Goal: Task Accomplishment & Management: Manage account settings

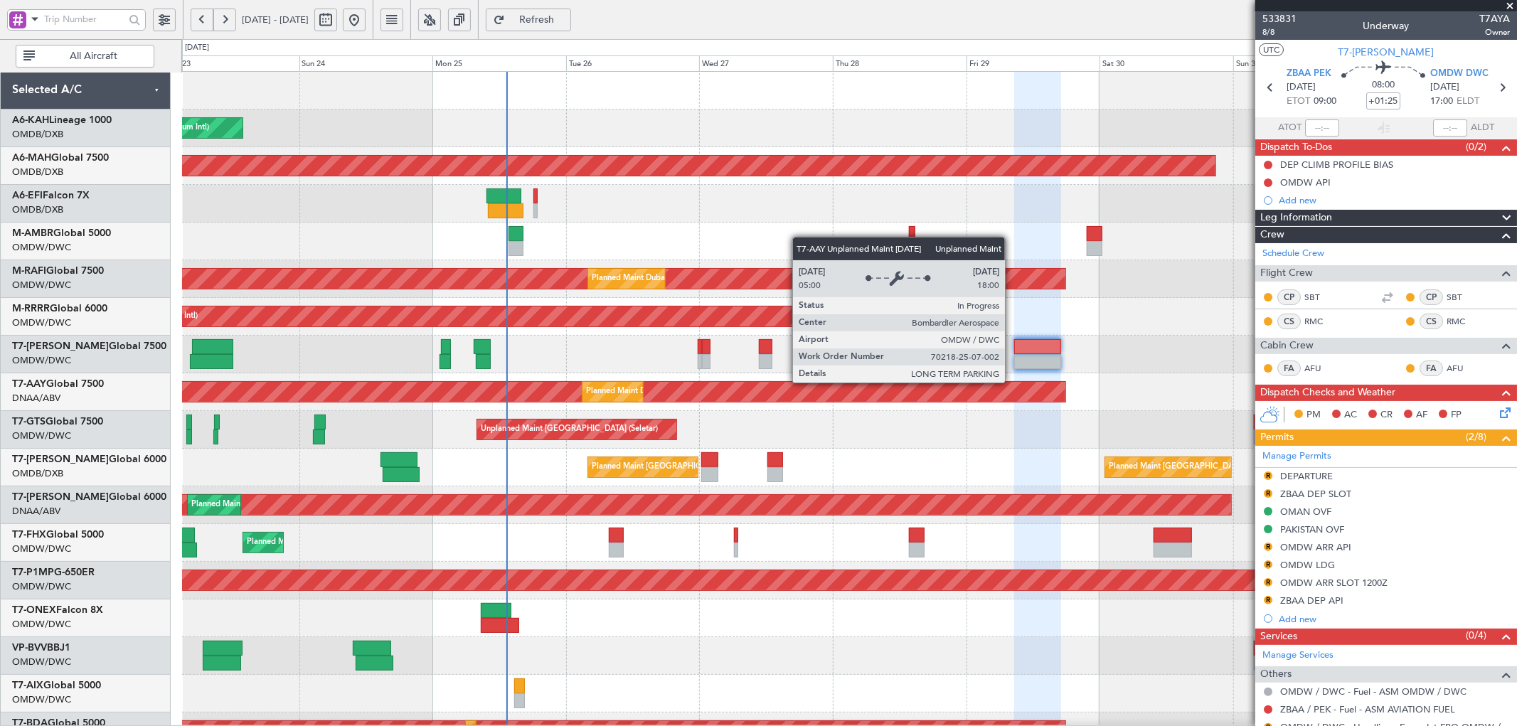
scroll to position [263, 0]
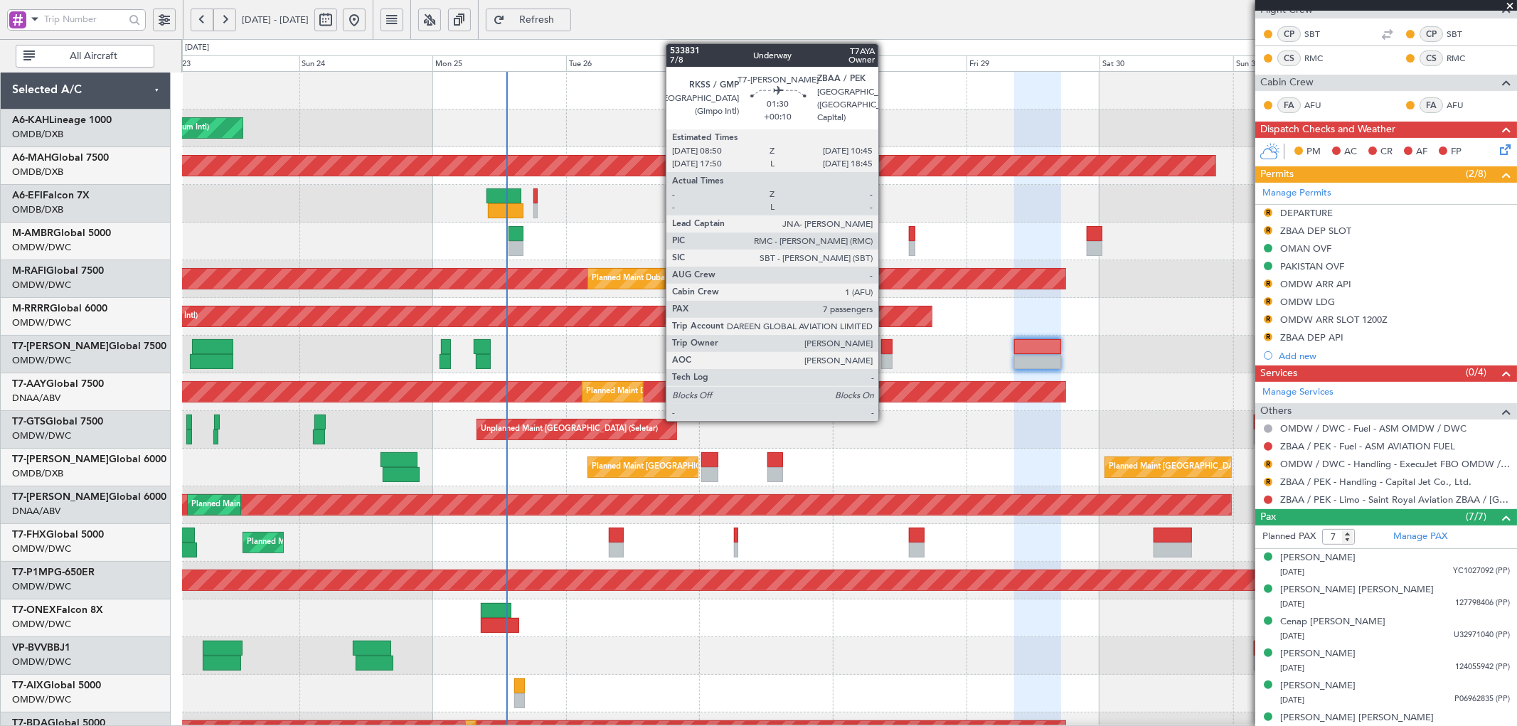
click at [885, 349] on div at bounding box center [886, 346] width 11 height 15
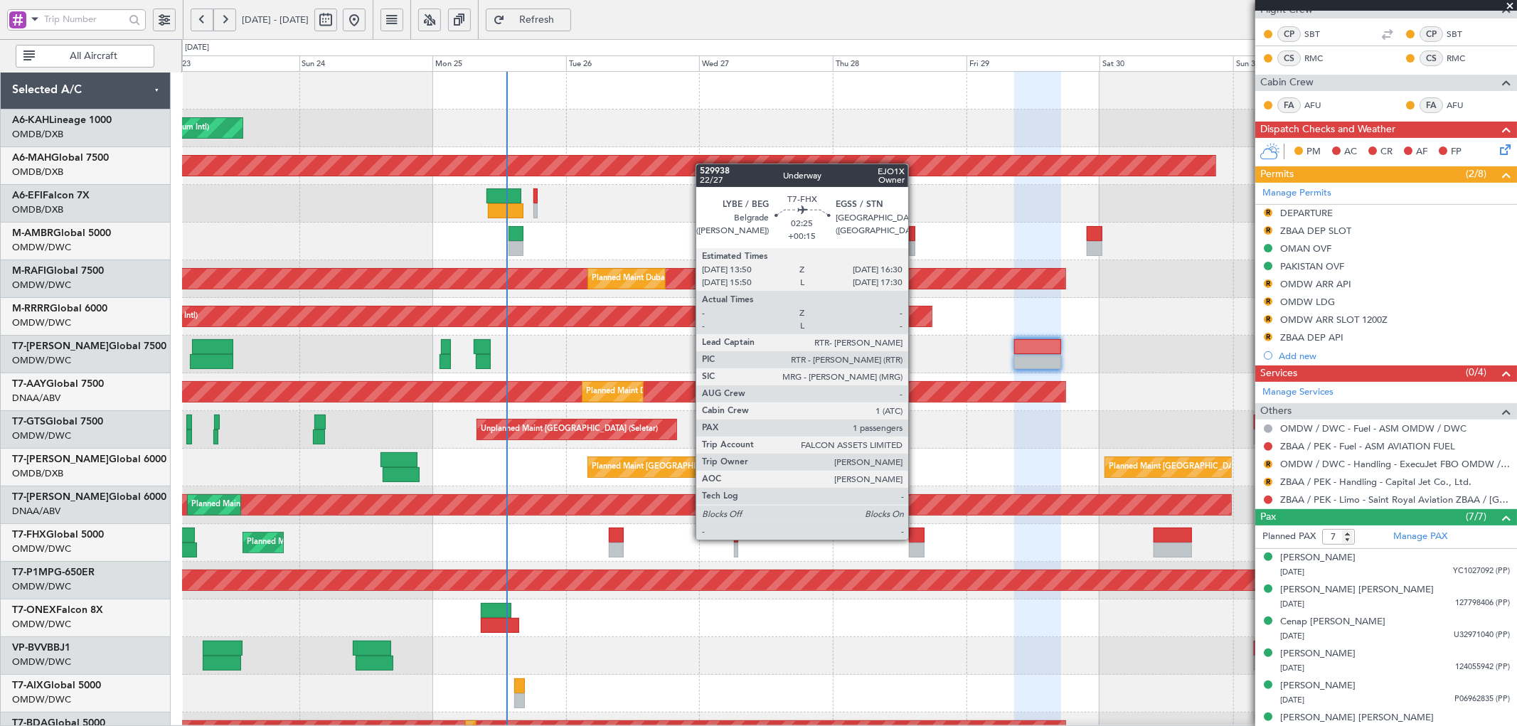
click at [915, 538] on div at bounding box center [916, 535] width 15 height 15
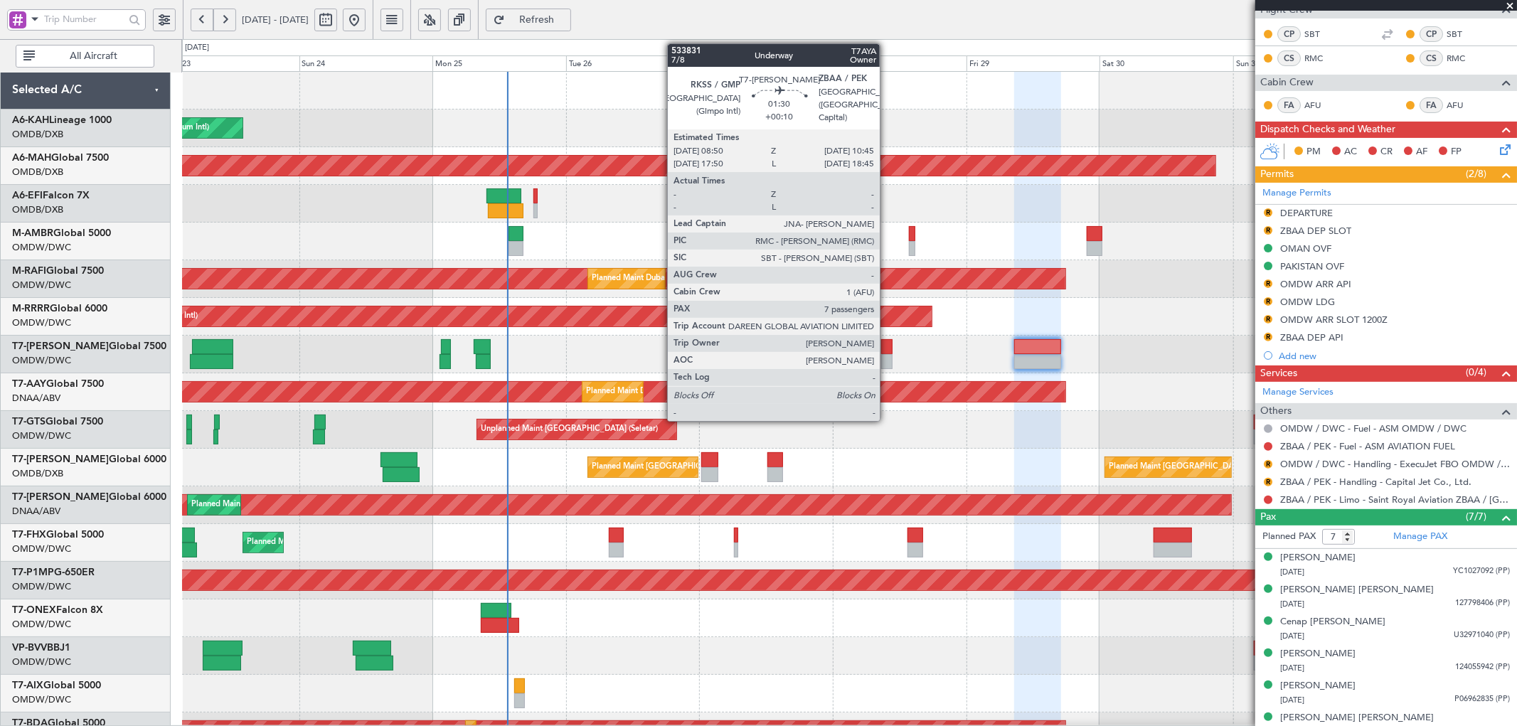
click at [887, 358] on div at bounding box center [886, 361] width 11 height 15
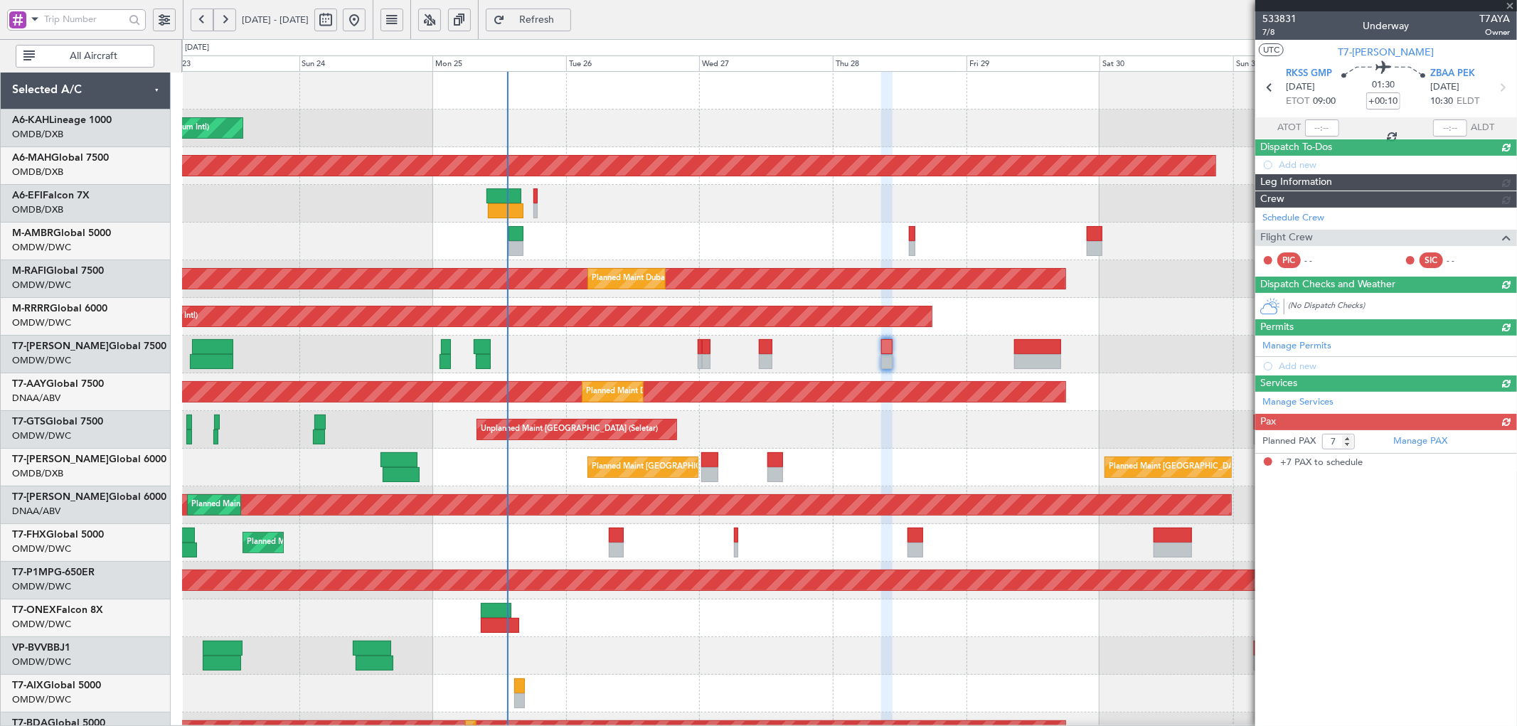
scroll to position [0, 0]
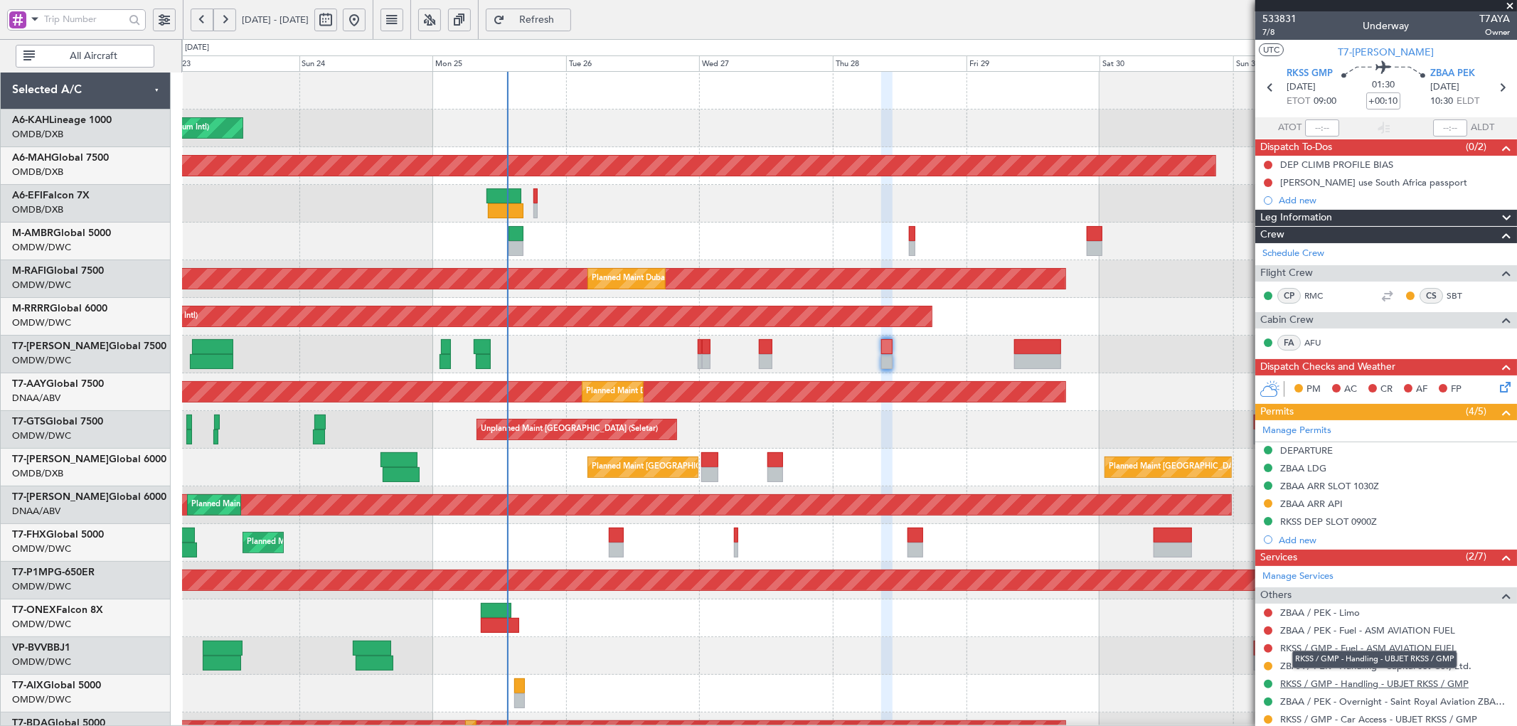
click at [1319, 681] on link "RKSS / GMP - Handling - UBJET RKSS / GMP" at bounding box center [1374, 684] width 188 height 12
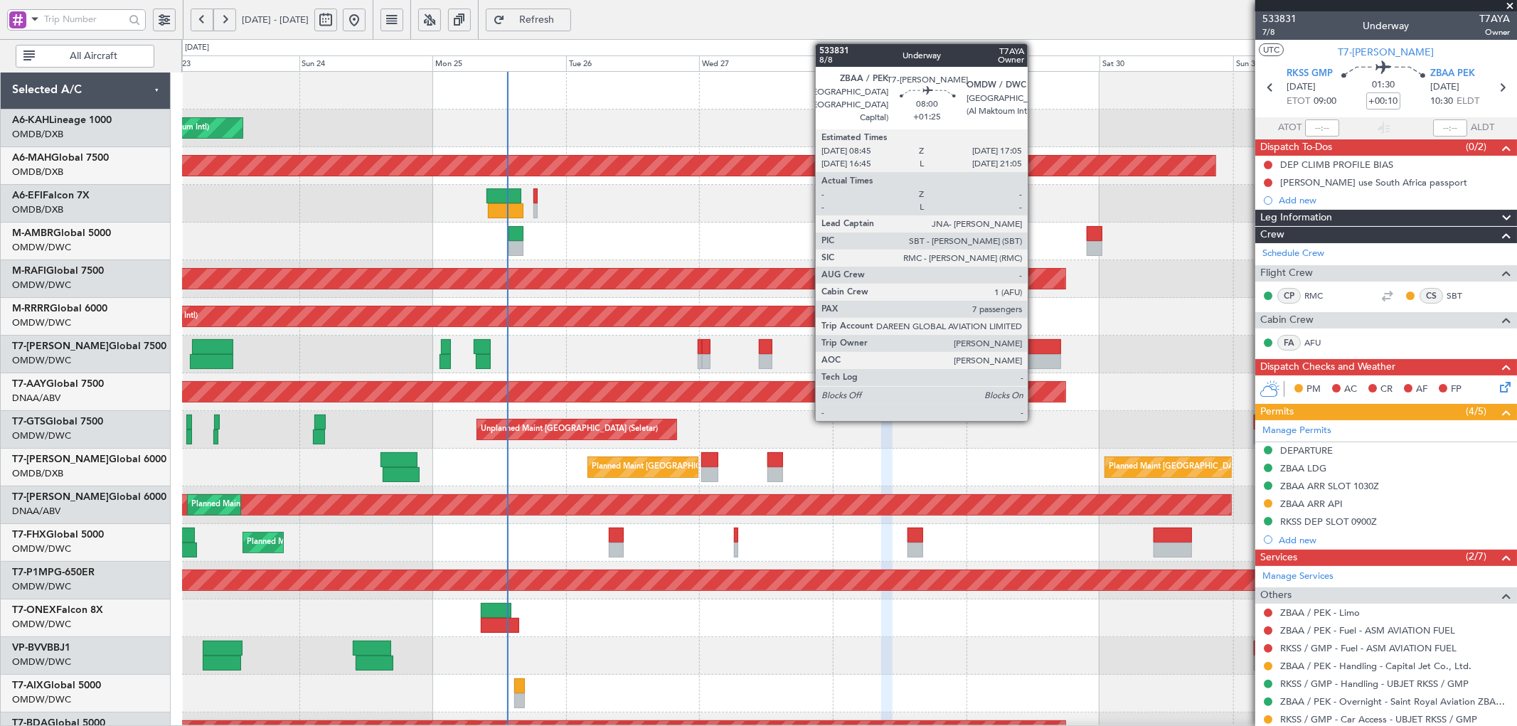
click at [1035, 351] on div at bounding box center [1037, 346] width 47 height 15
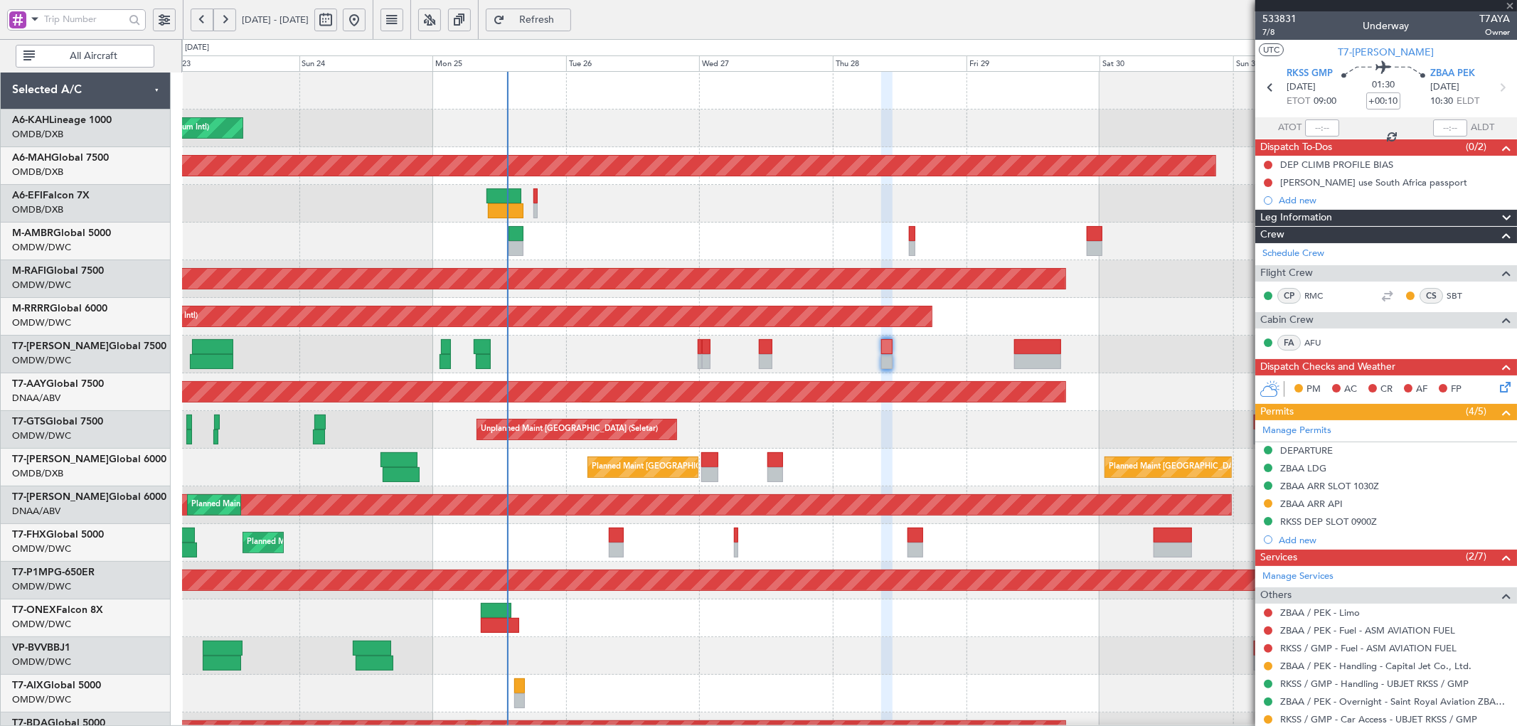
type input "+01:25"
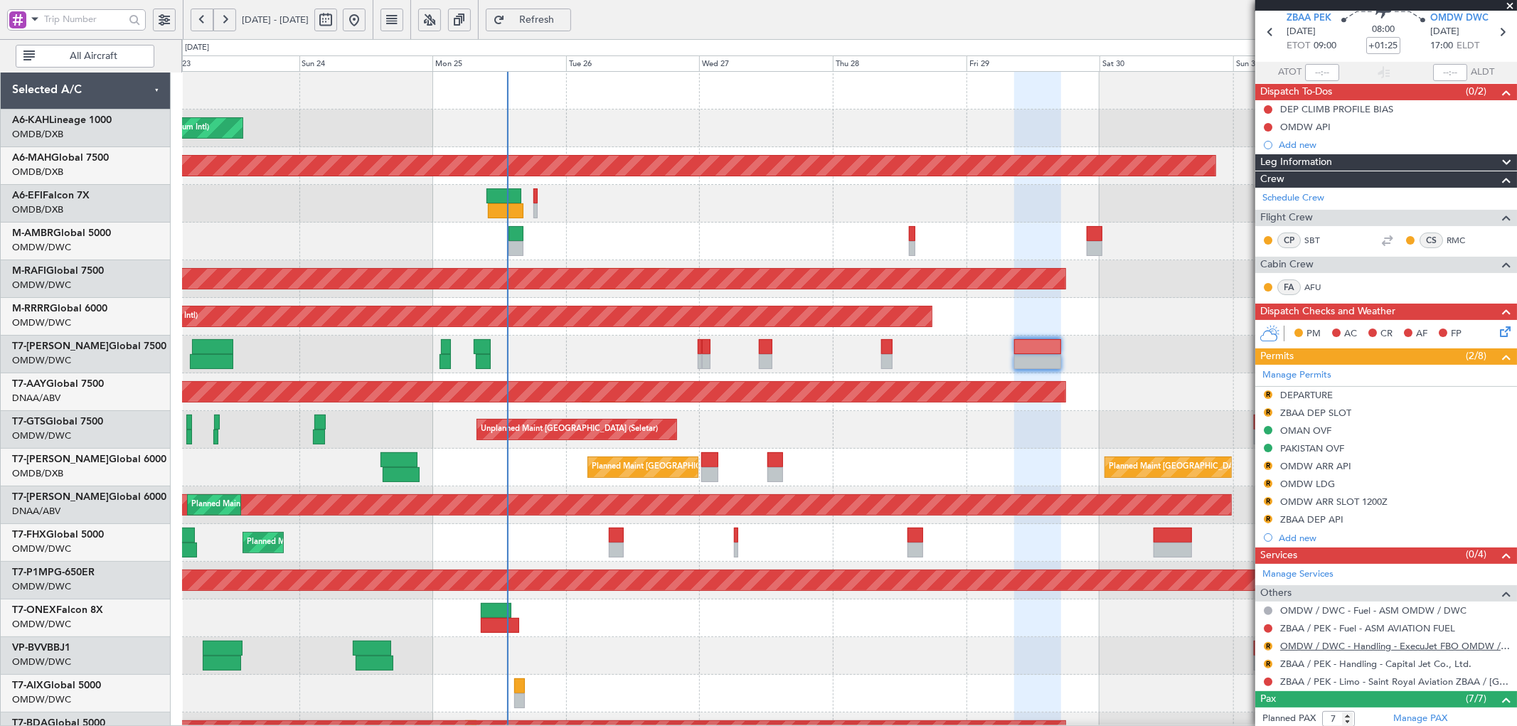
scroll to position [105, 0]
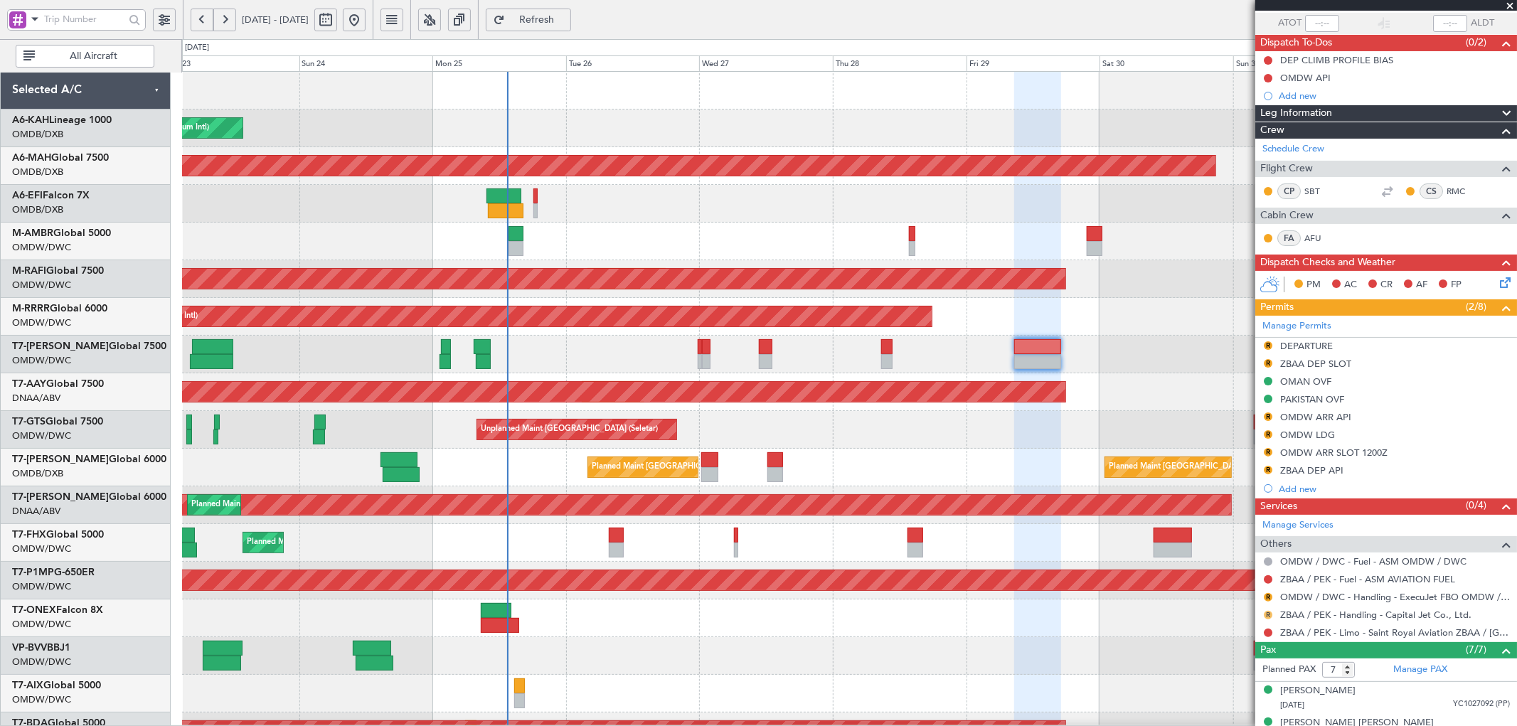
click at [1270, 612] on button "R" at bounding box center [1268, 615] width 9 height 9
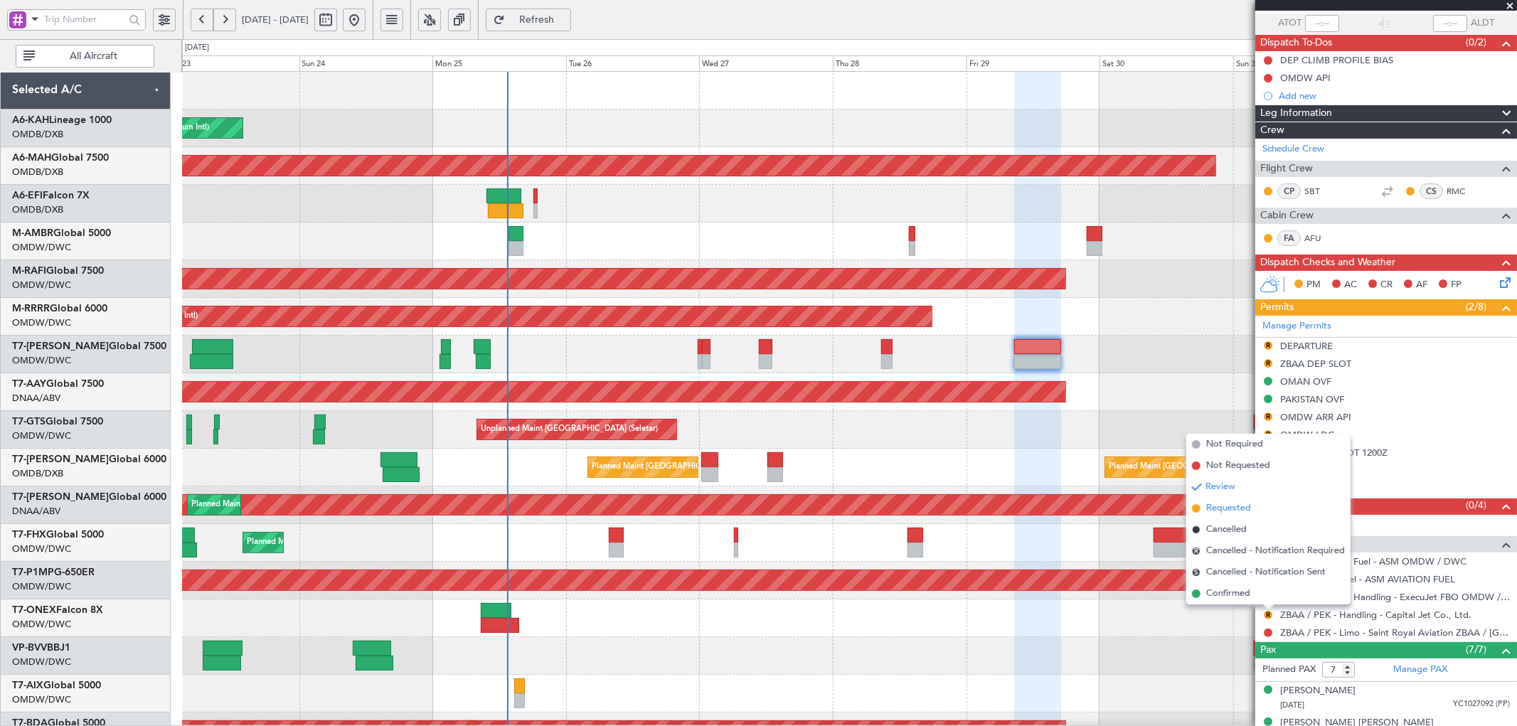
click at [1216, 513] on span "Requested" at bounding box center [1228, 508] width 45 height 14
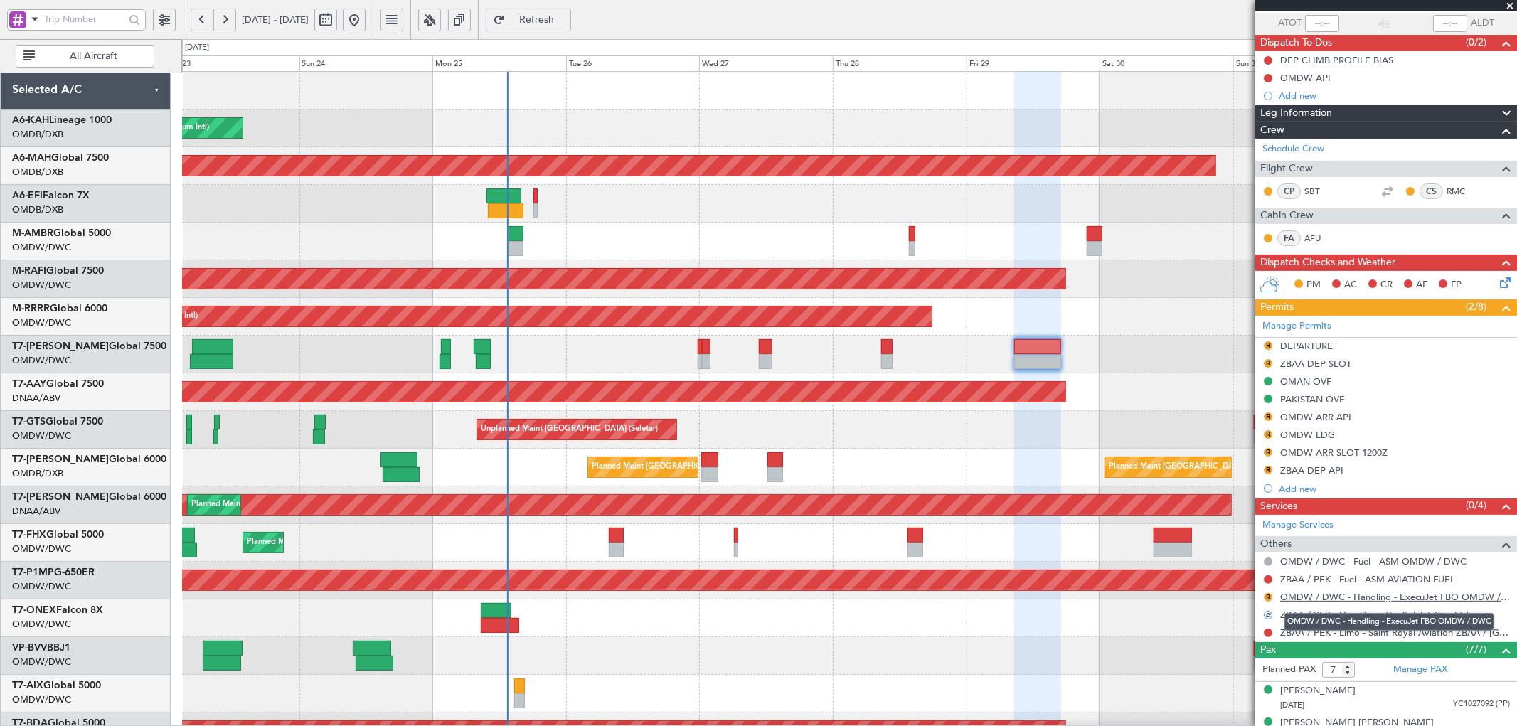
click at [1425, 598] on link "OMDW / DWC - Handling - ExecuJet FBO OMDW / DWC" at bounding box center [1395, 597] width 230 height 12
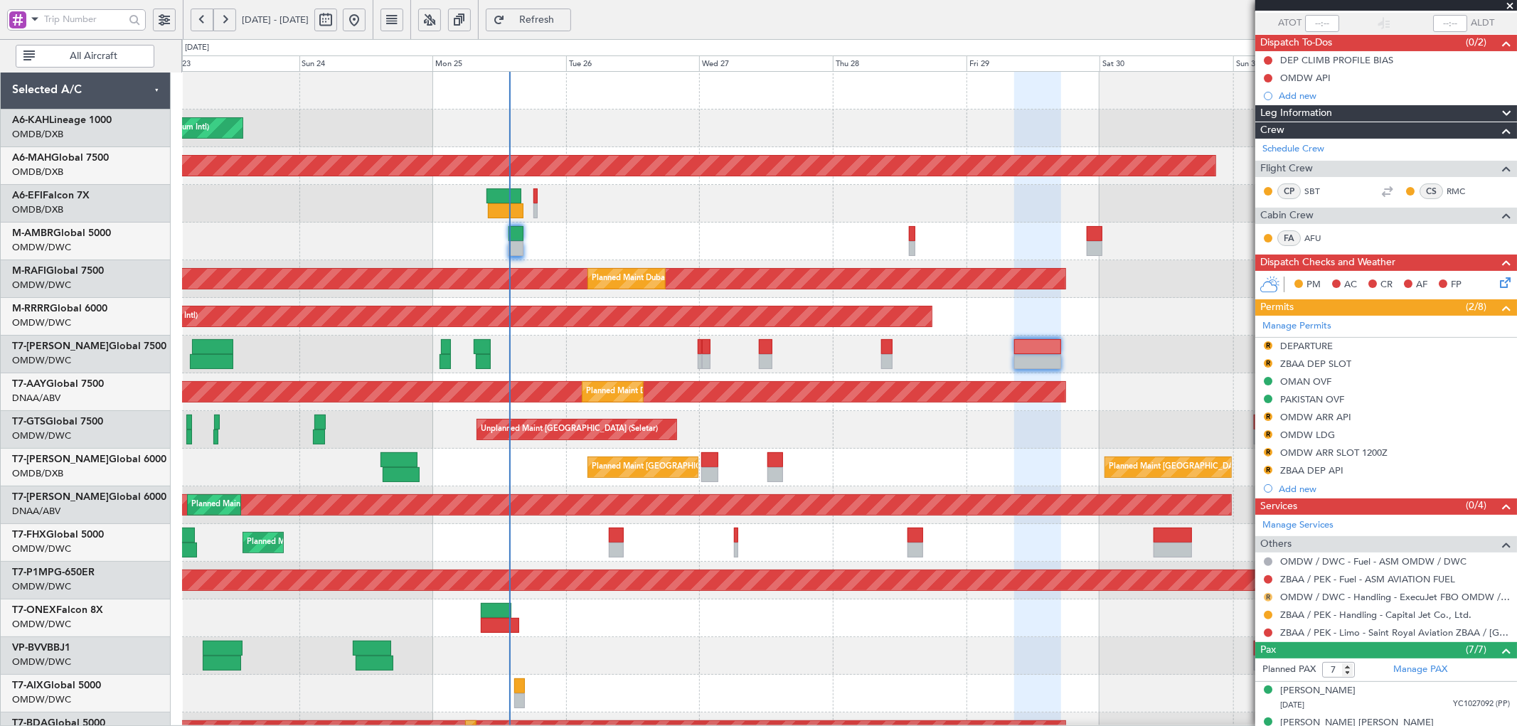
click at [1267, 599] on button "R" at bounding box center [1268, 597] width 9 height 9
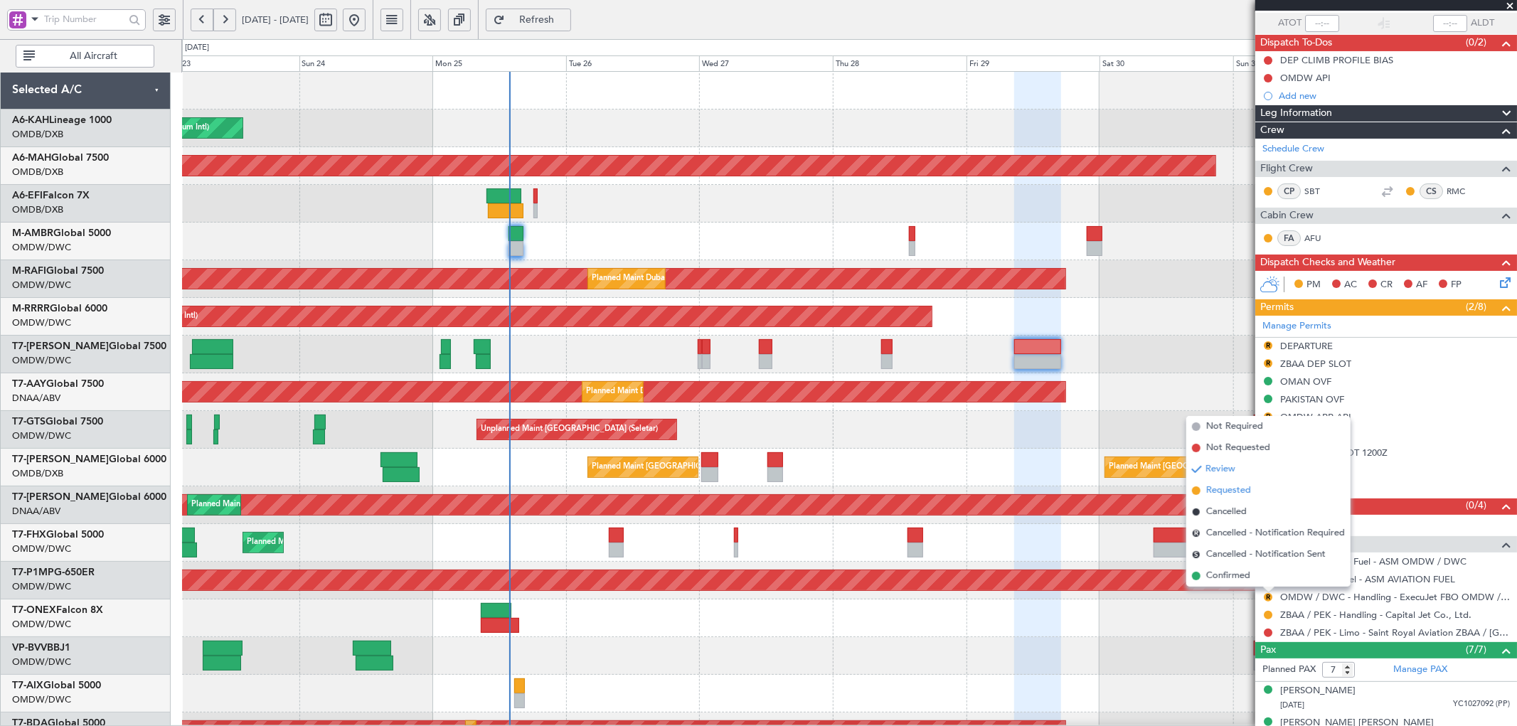
click at [1232, 489] on span "Requested" at bounding box center [1228, 491] width 45 height 14
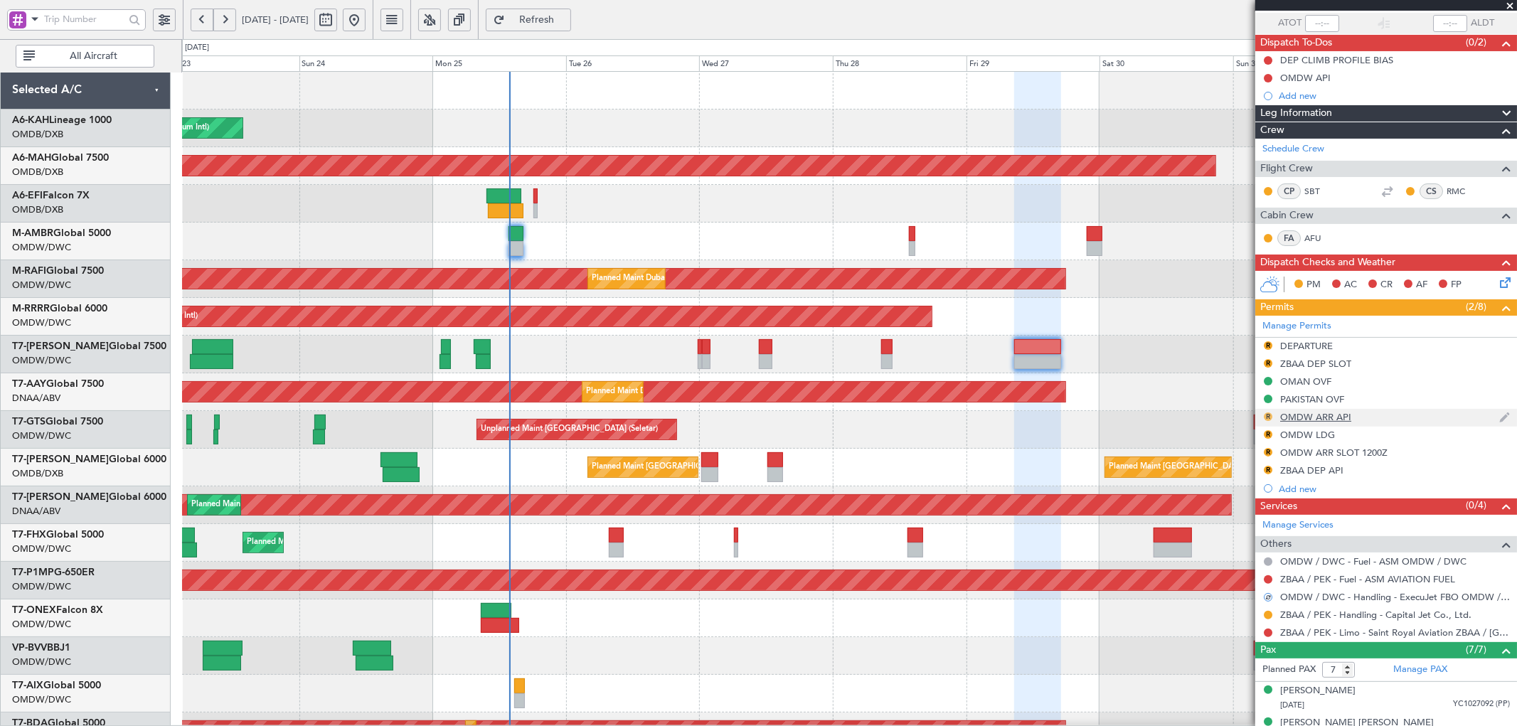
click at [1268, 416] on button "R" at bounding box center [1268, 417] width 9 height 9
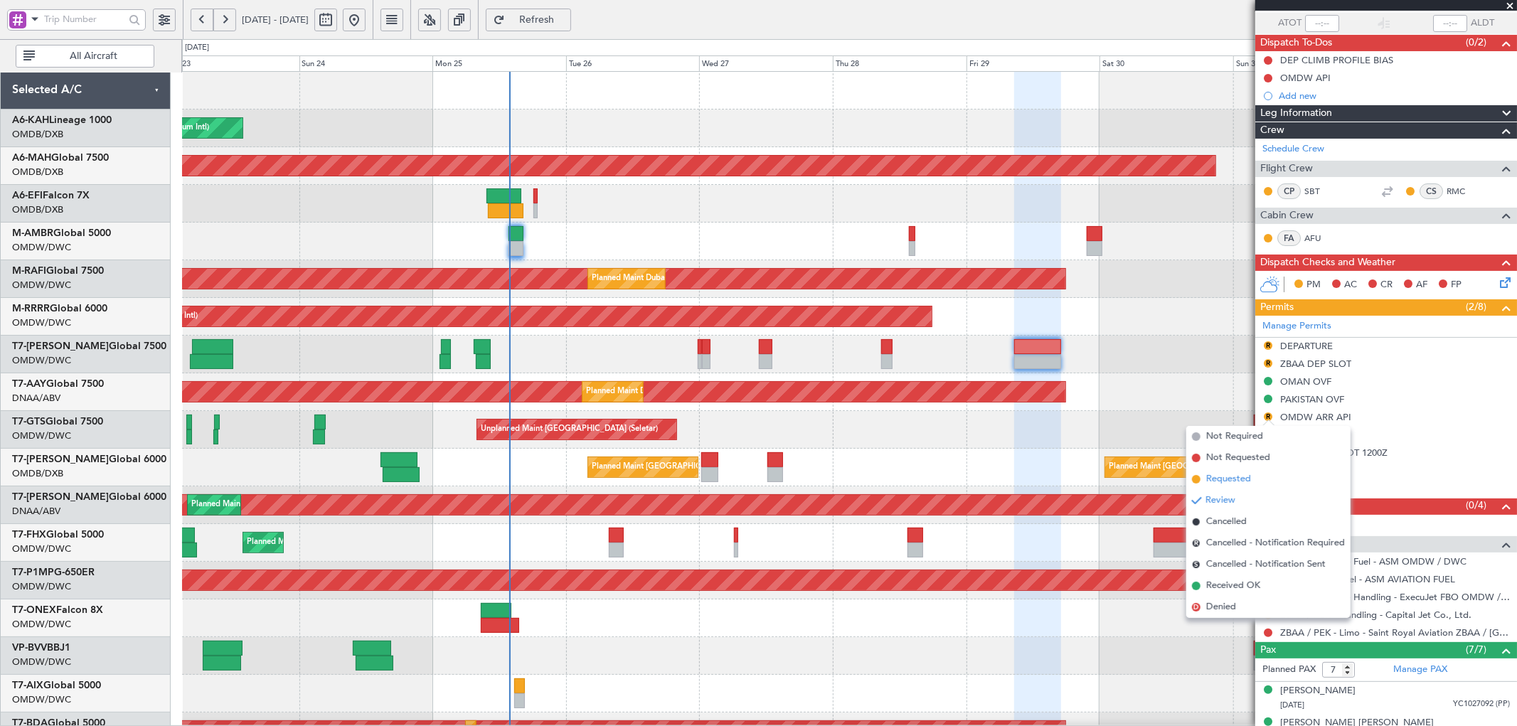
click at [1235, 475] on span "Requested" at bounding box center [1228, 479] width 45 height 14
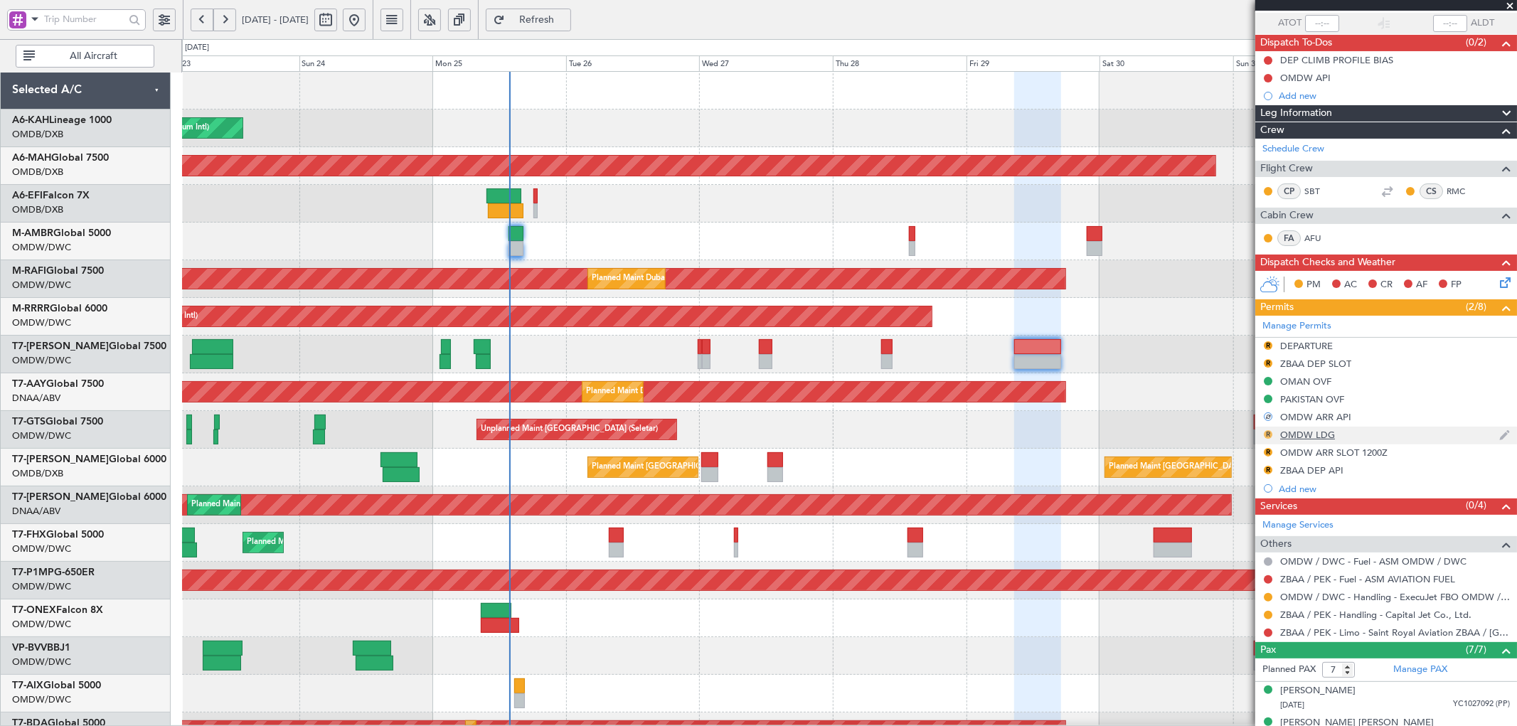
click at [1264, 434] on button "R" at bounding box center [1268, 434] width 9 height 9
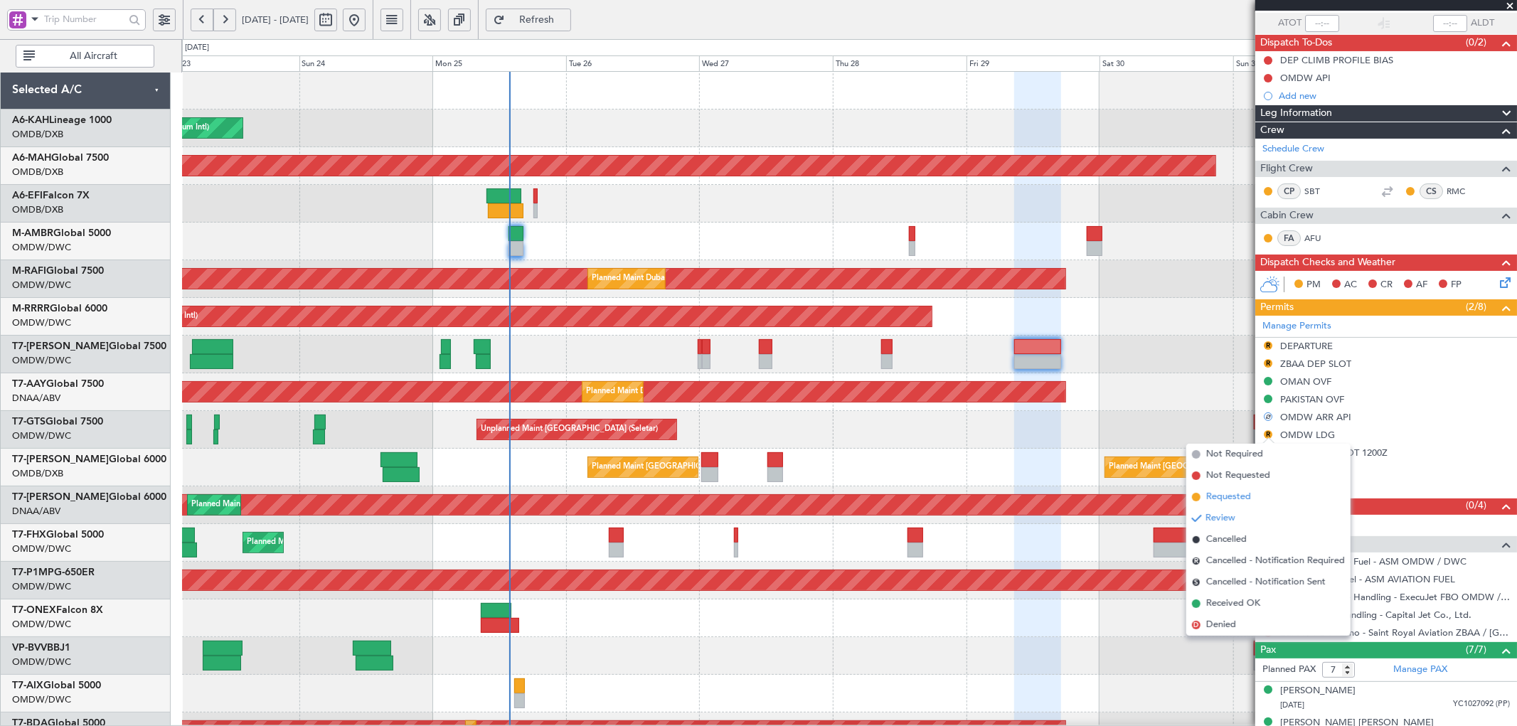
click at [1245, 498] on span "Requested" at bounding box center [1228, 497] width 45 height 14
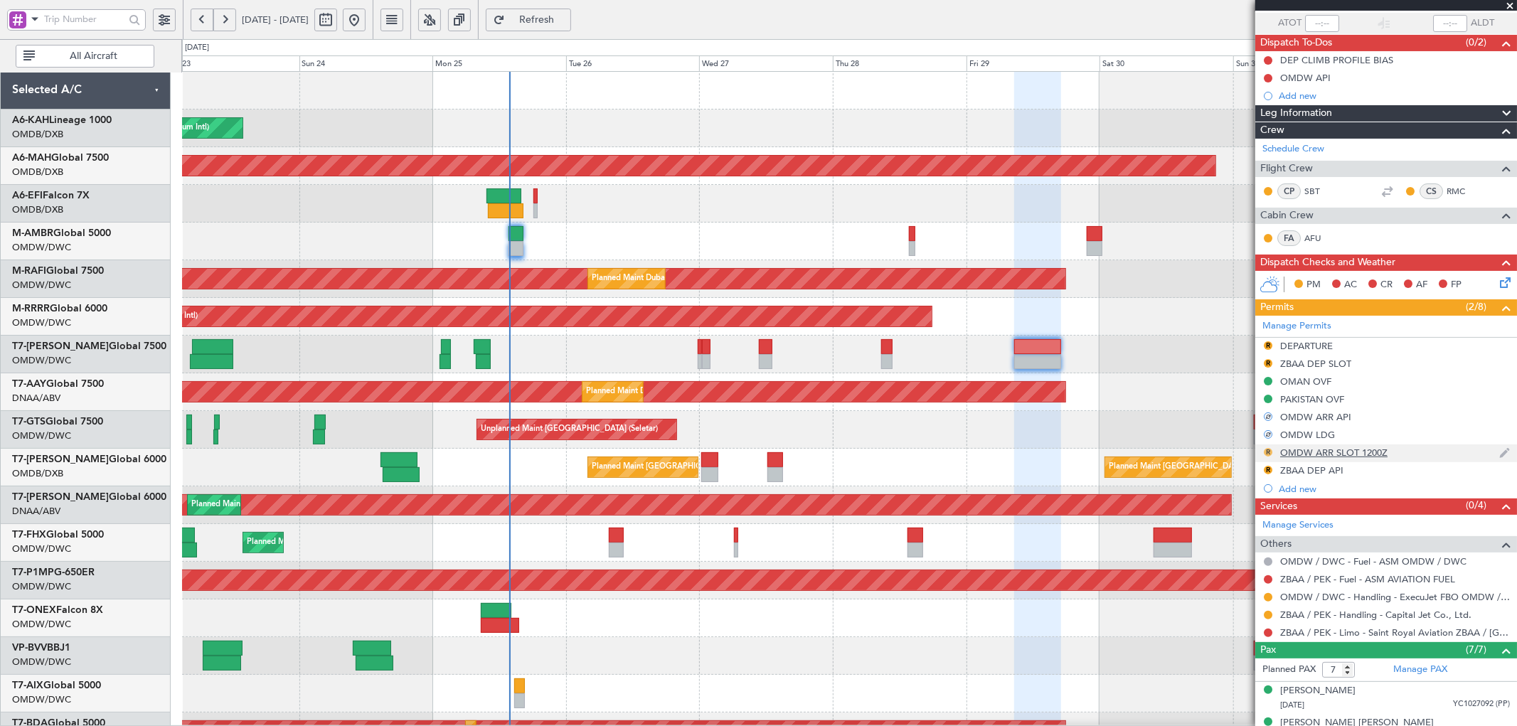
click at [1267, 450] on button "R" at bounding box center [1268, 452] width 9 height 9
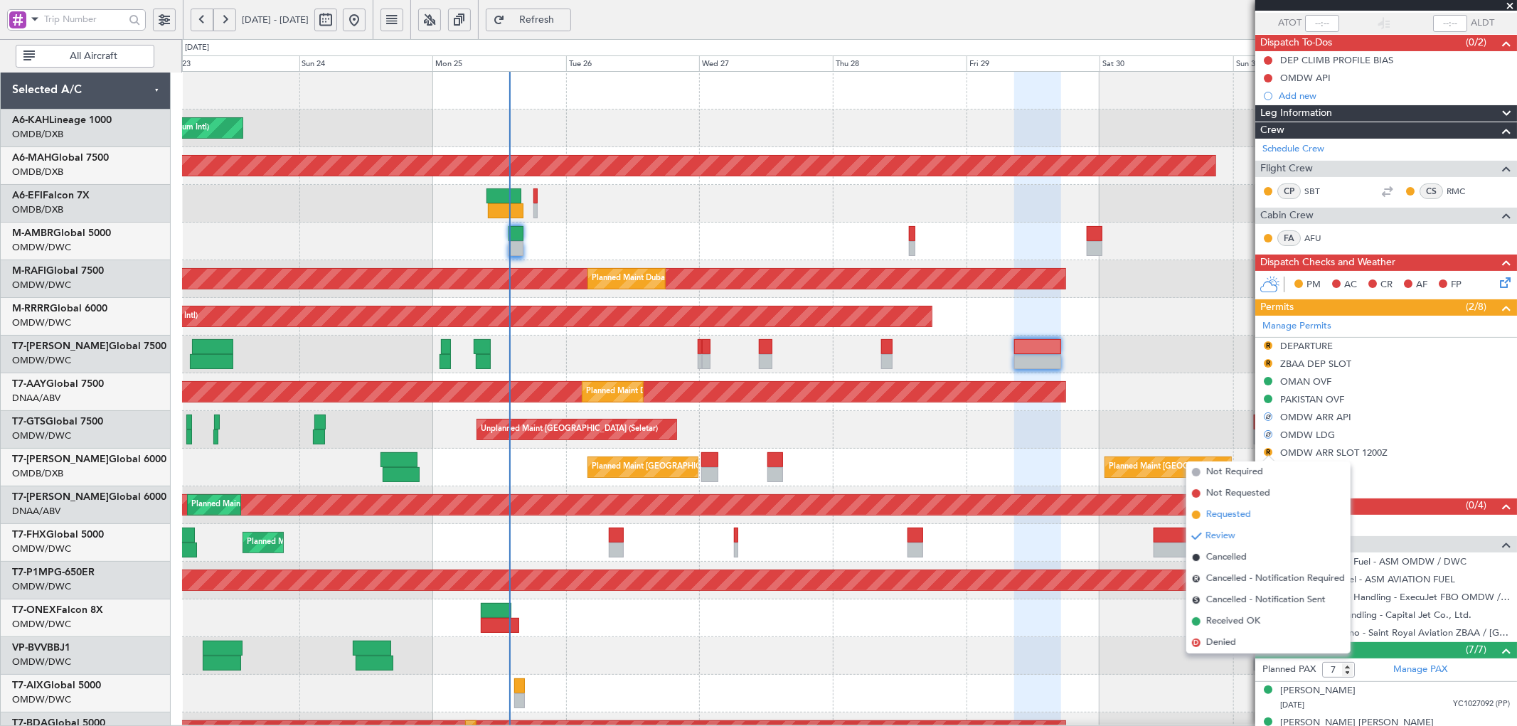
click at [1216, 512] on span "Requested" at bounding box center [1228, 515] width 45 height 14
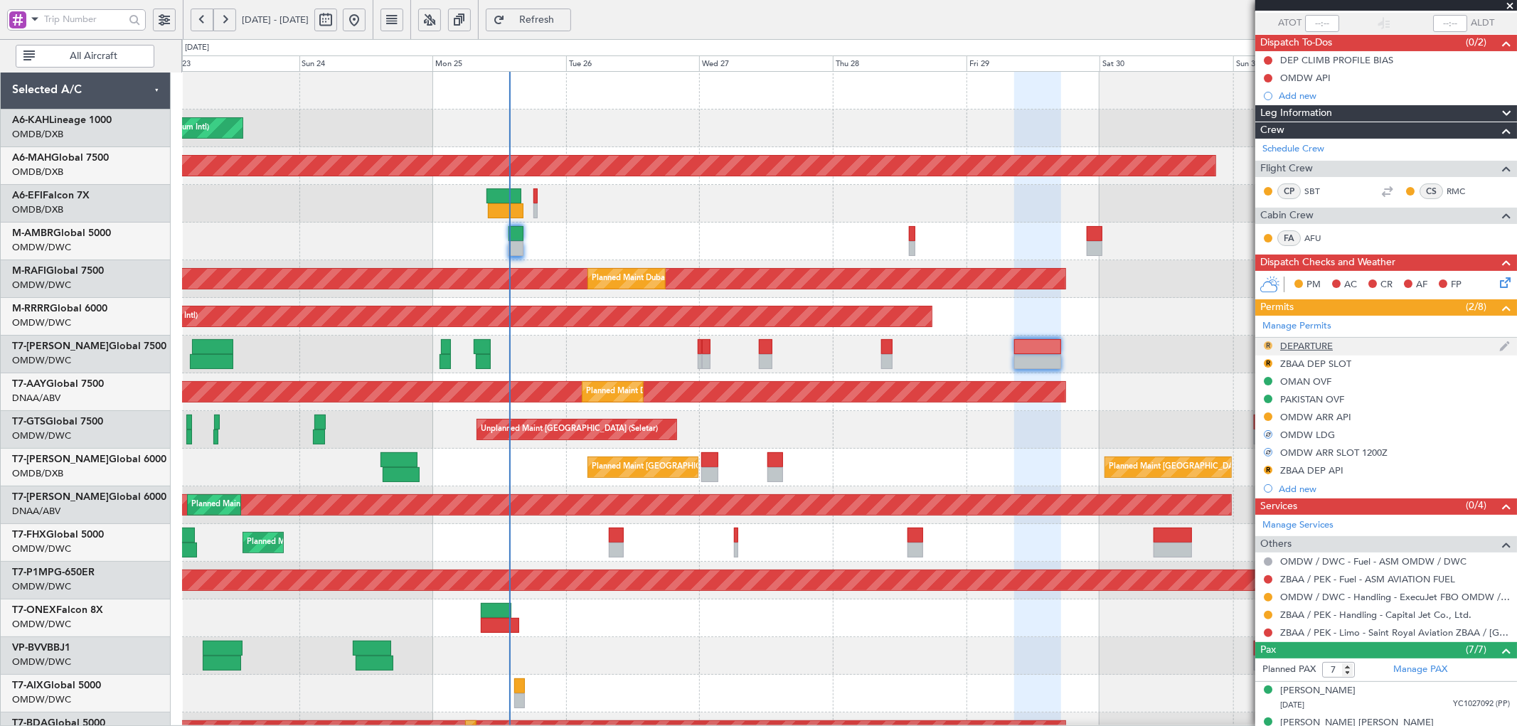
click at [1270, 343] on button "R" at bounding box center [1268, 345] width 9 height 9
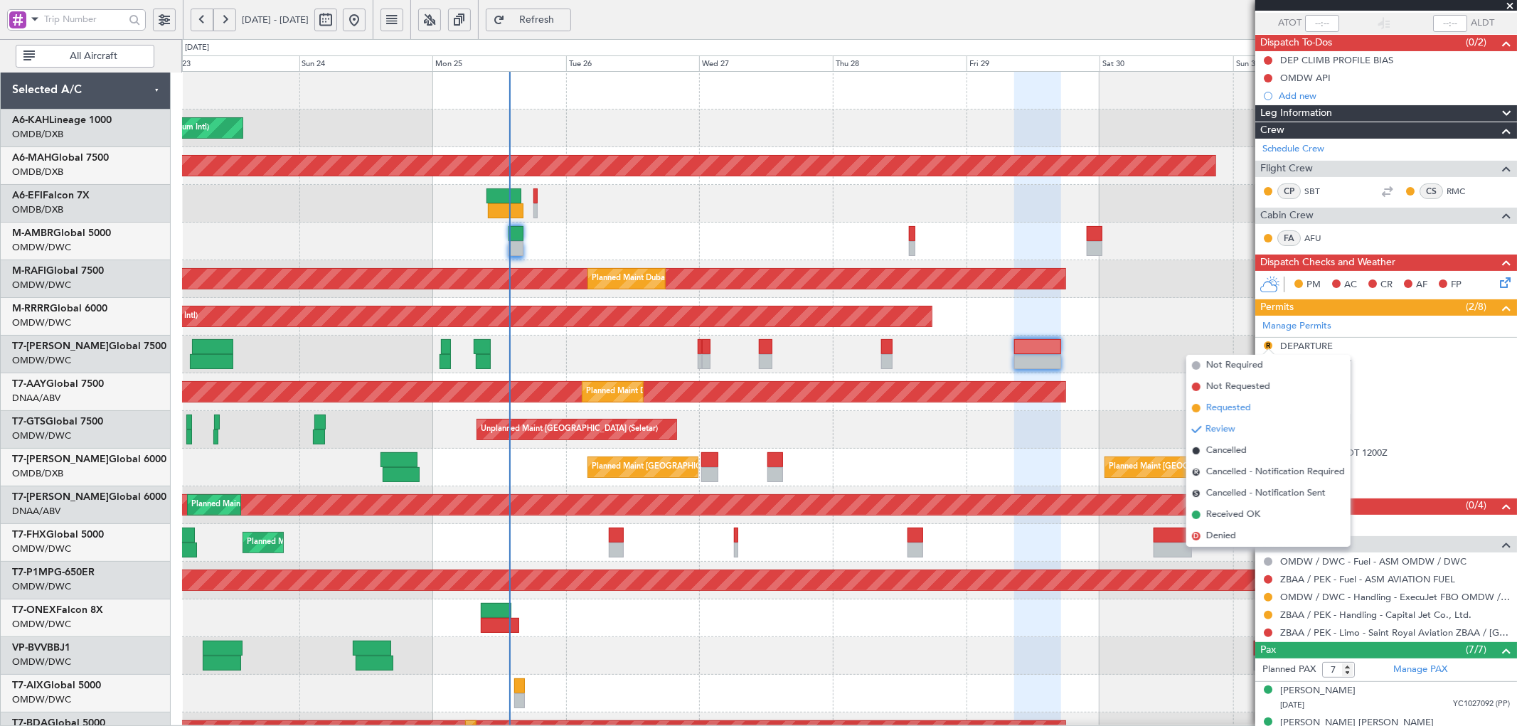
click at [1235, 405] on span "Requested" at bounding box center [1228, 408] width 45 height 14
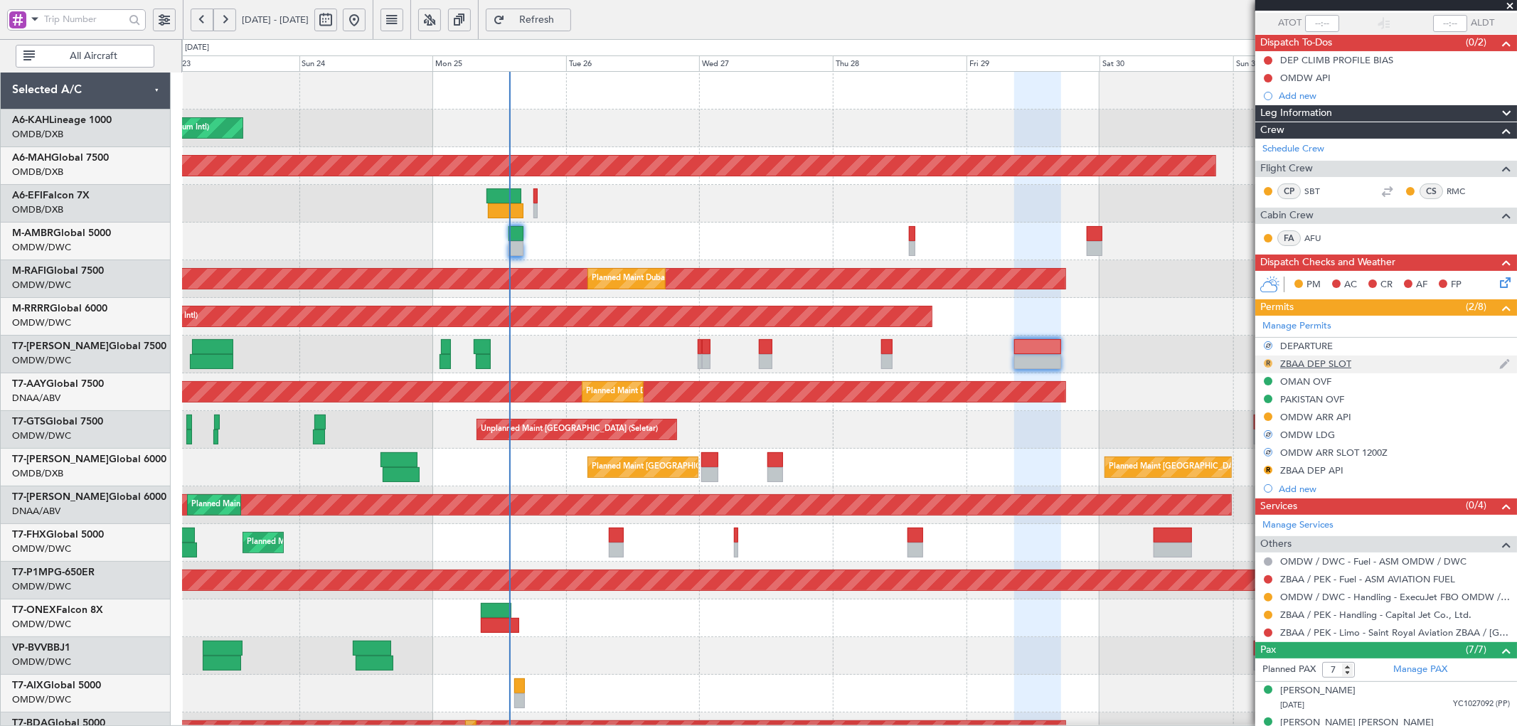
click at [1268, 361] on button "R" at bounding box center [1268, 363] width 9 height 9
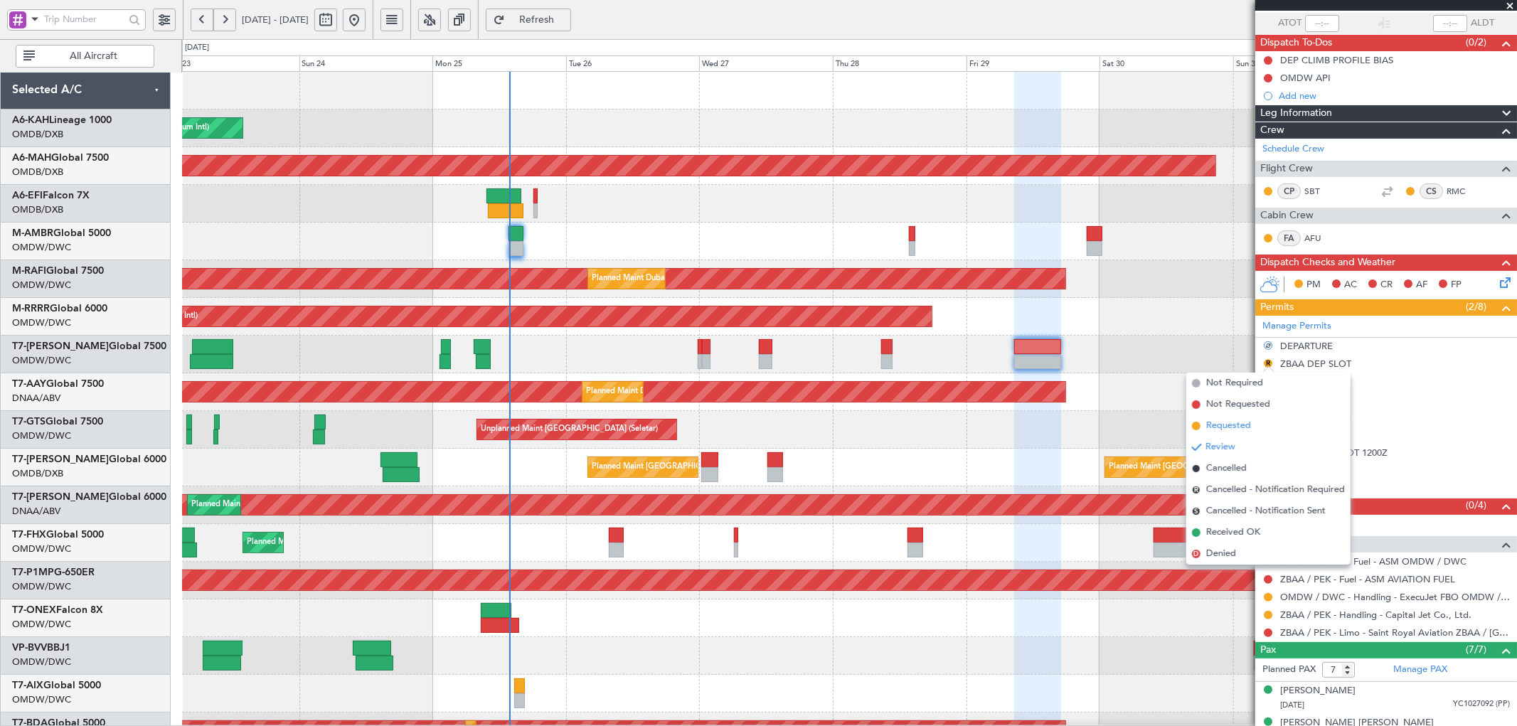
click at [1240, 429] on span "Requested" at bounding box center [1228, 426] width 45 height 14
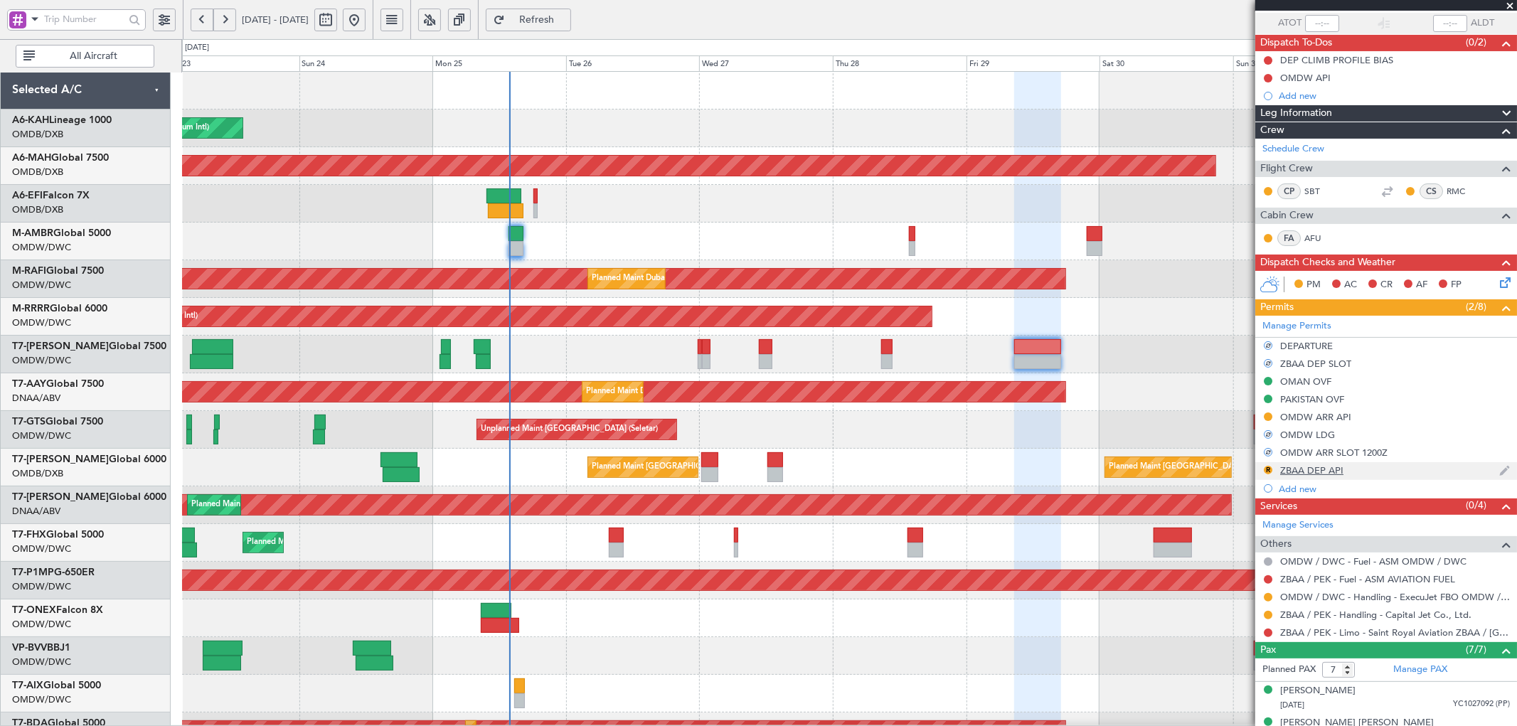
click at [1275, 472] on div "R ZBAA DEP API" at bounding box center [1386, 471] width 262 height 18
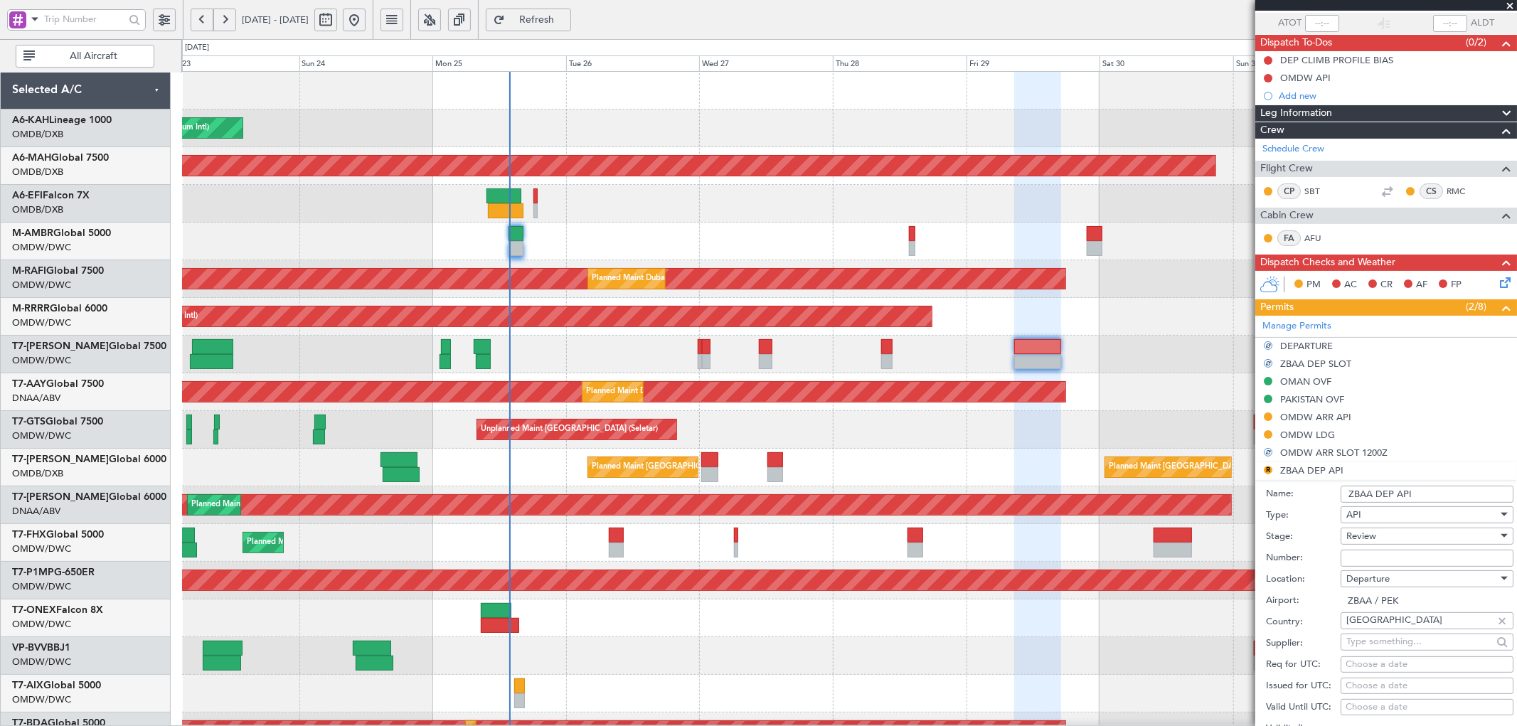
click at [1264, 470] on li "R ZBAA DEP API Name: ZBAA DEP API Type: API Stage: Review Number: Location: Dep…" at bounding box center [1386, 683] width 262 height 442
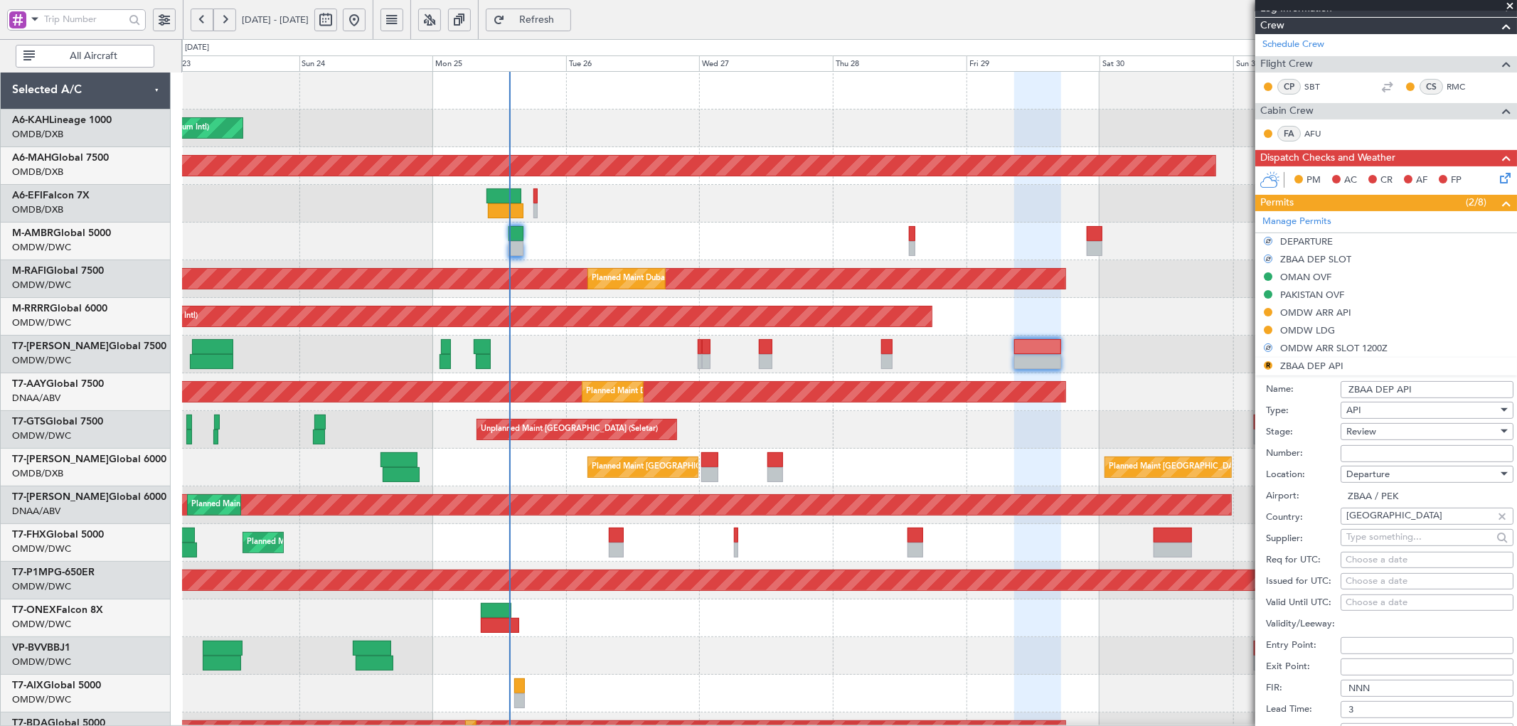
scroll to position [211, 0]
click at [1376, 431] on span "Review" at bounding box center [1361, 430] width 30 height 13
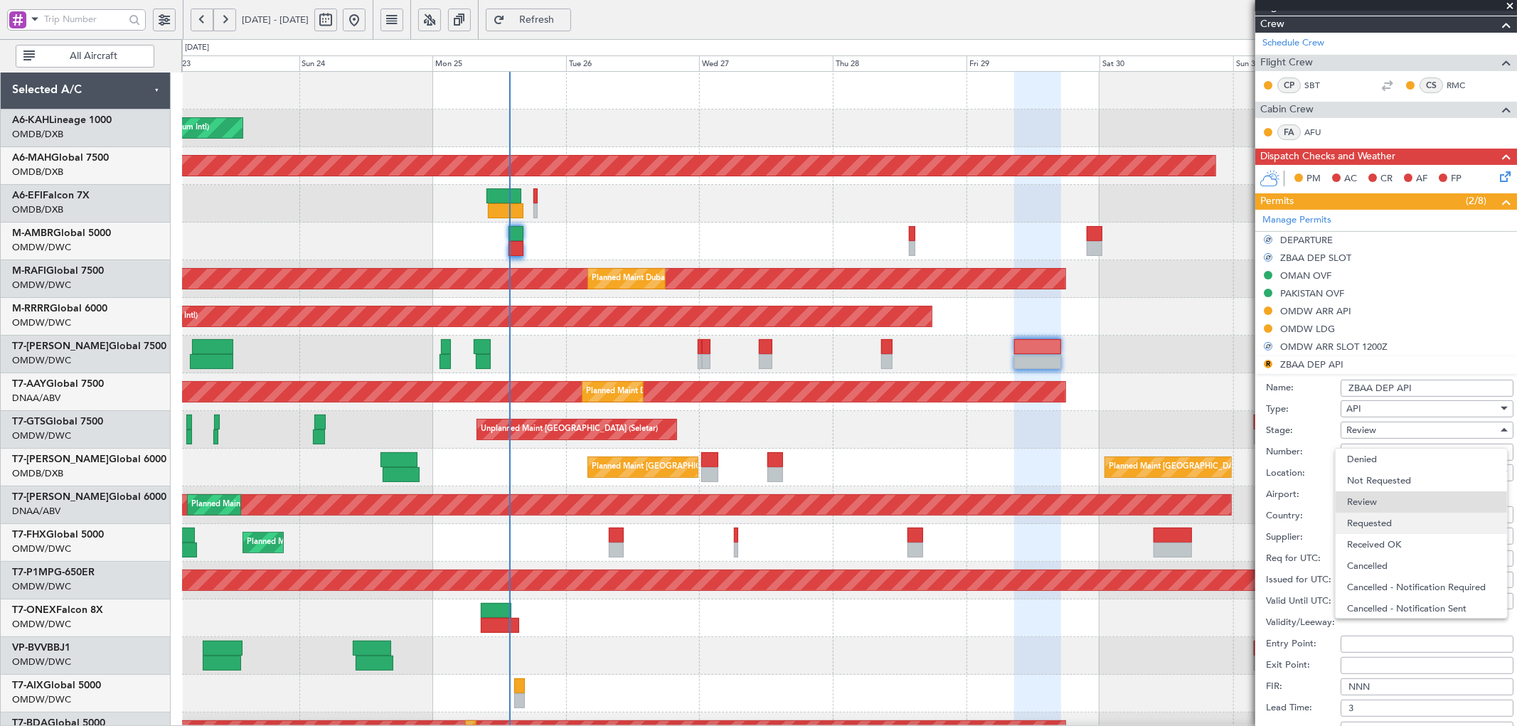
click at [1376, 525] on span "Requested" at bounding box center [1421, 523] width 148 height 21
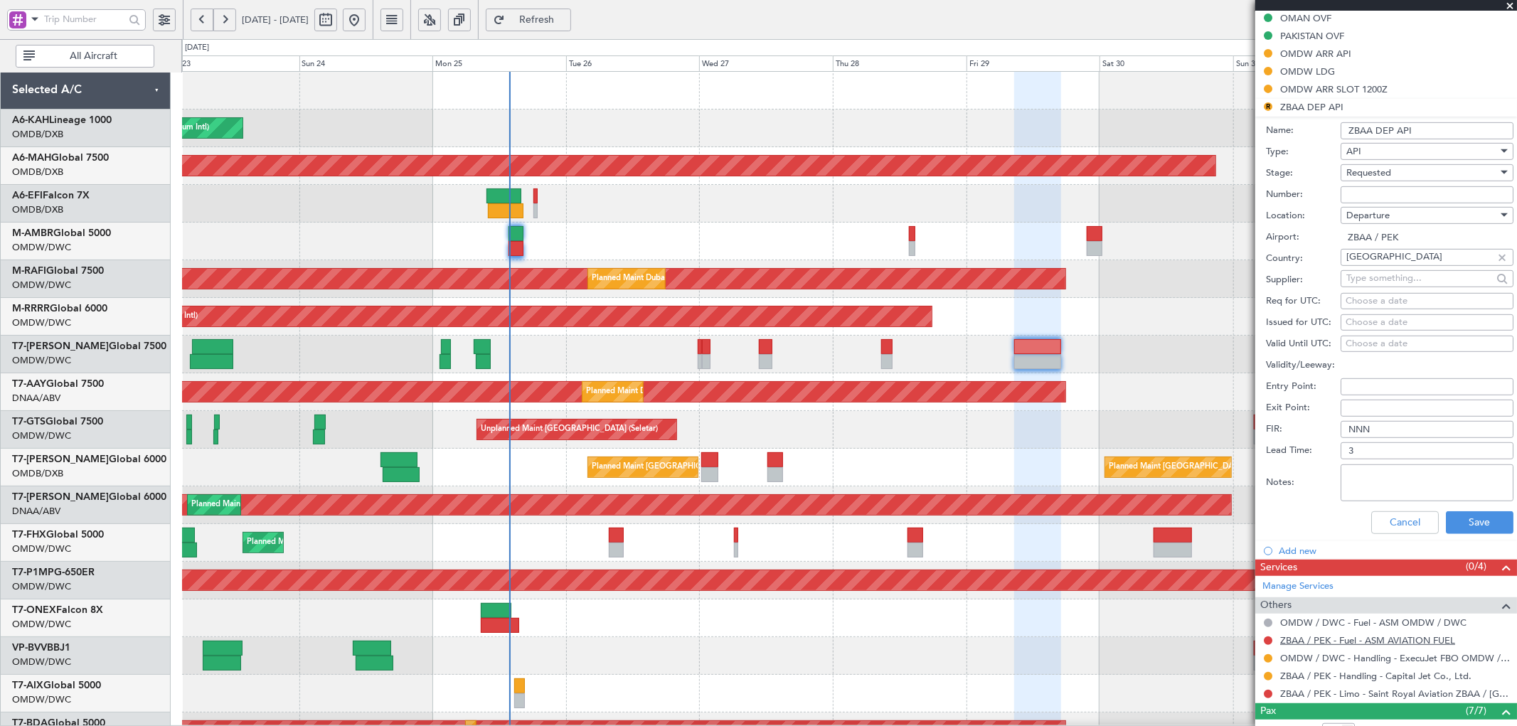
scroll to position [474, 0]
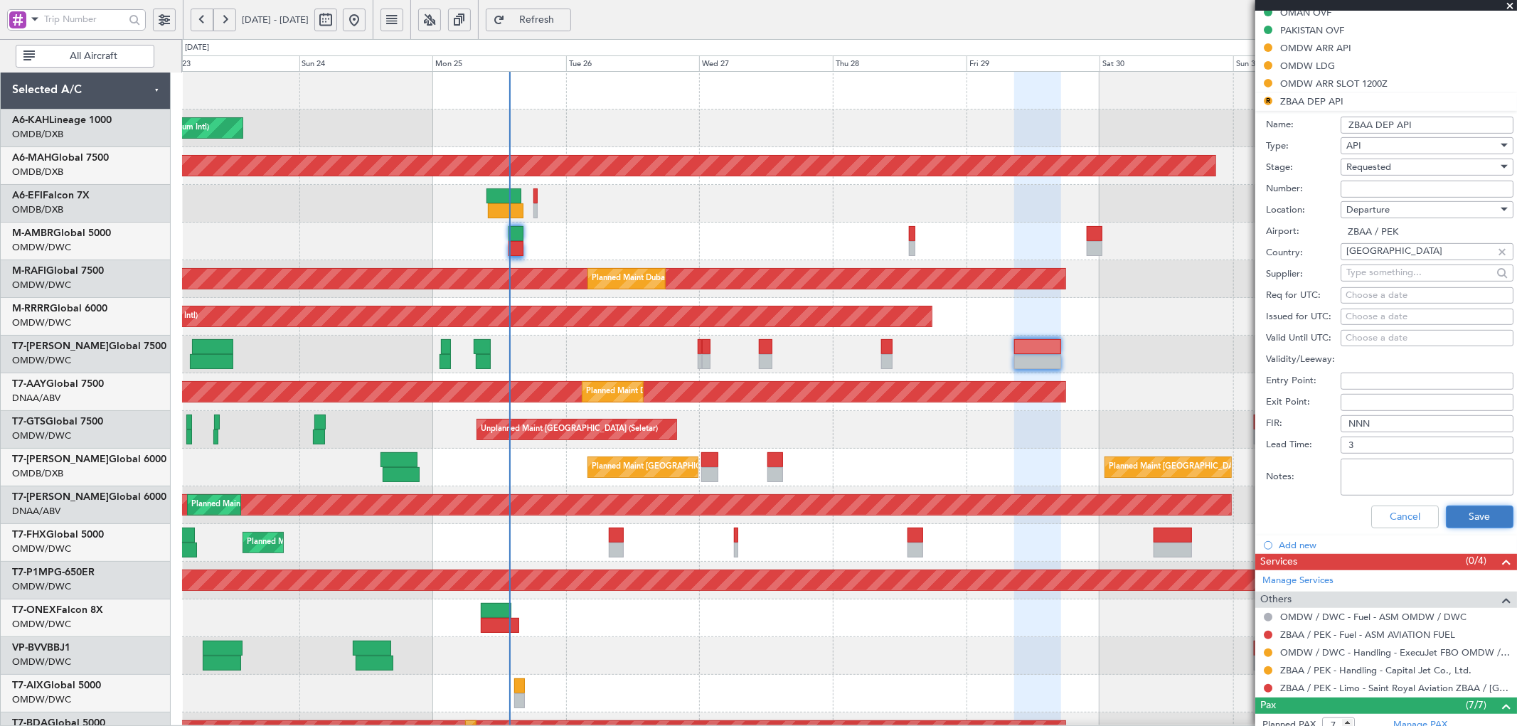
click at [1459, 514] on button "Save" at bounding box center [1480, 517] width 68 height 23
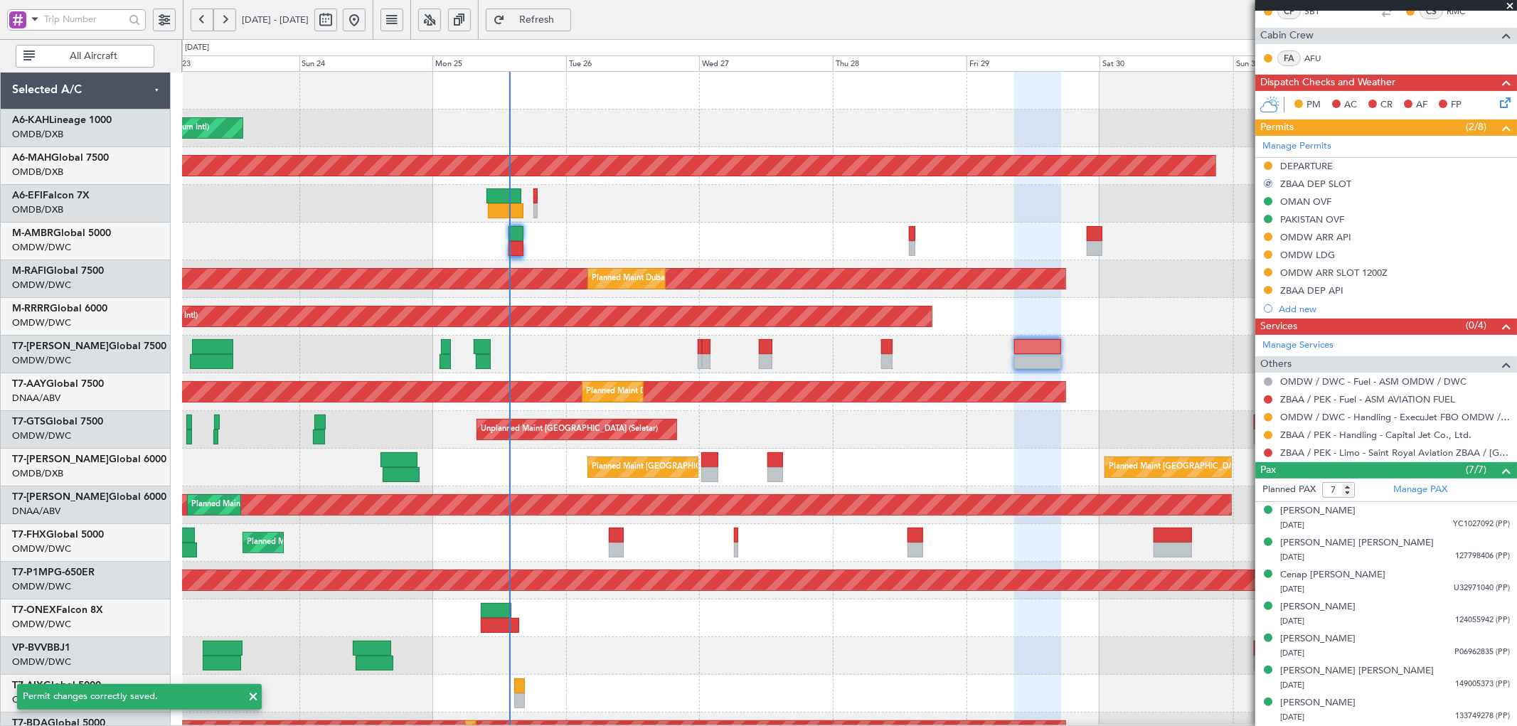
scroll to position [284, 0]
click at [998, 637] on div at bounding box center [849, 656] width 1334 height 38
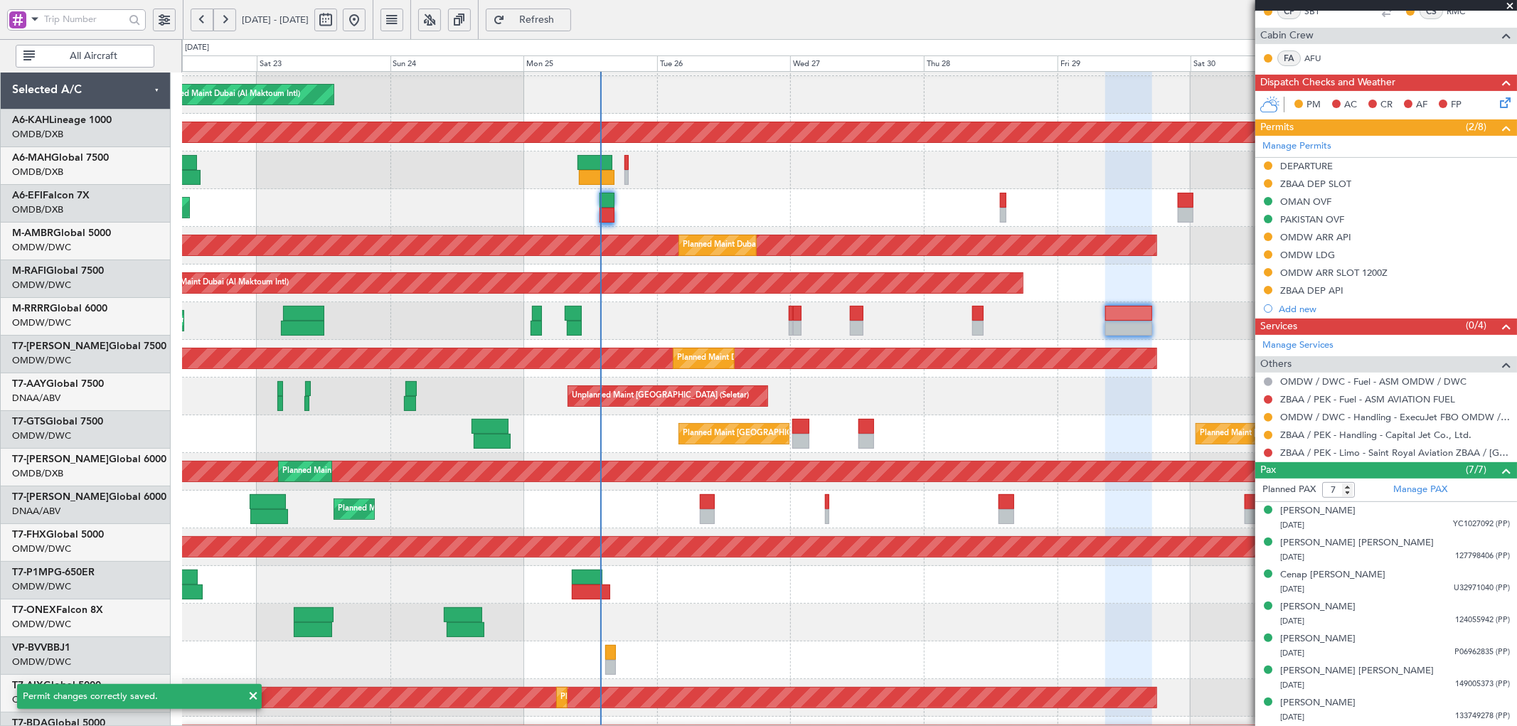
scroll to position [51, 0]
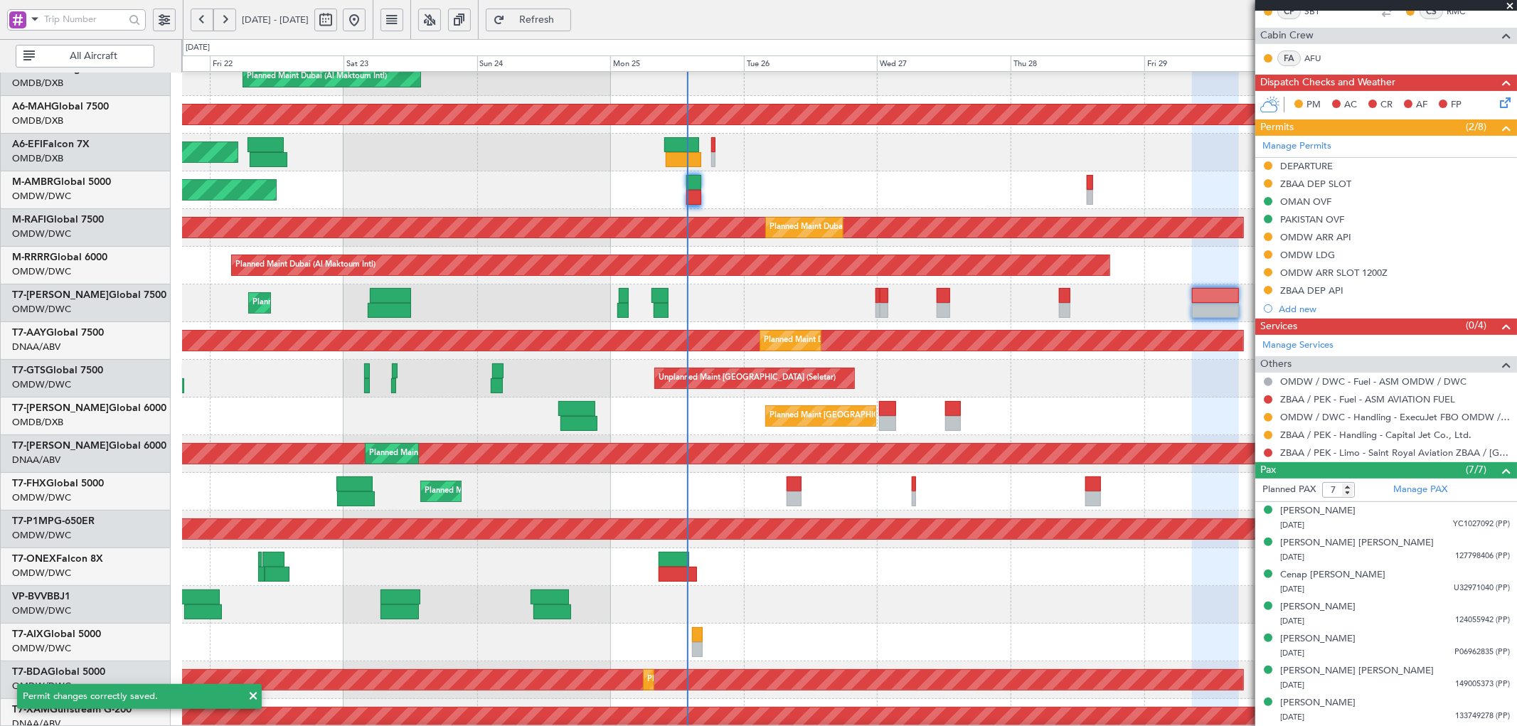
click at [831, 610] on div at bounding box center [849, 605] width 1334 height 38
click at [479, 306] on div "Planned Maint Dubai (Al Maktoum Intl)" at bounding box center [849, 303] width 1334 height 38
